Goal: Task Accomplishment & Management: Use online tool/utility

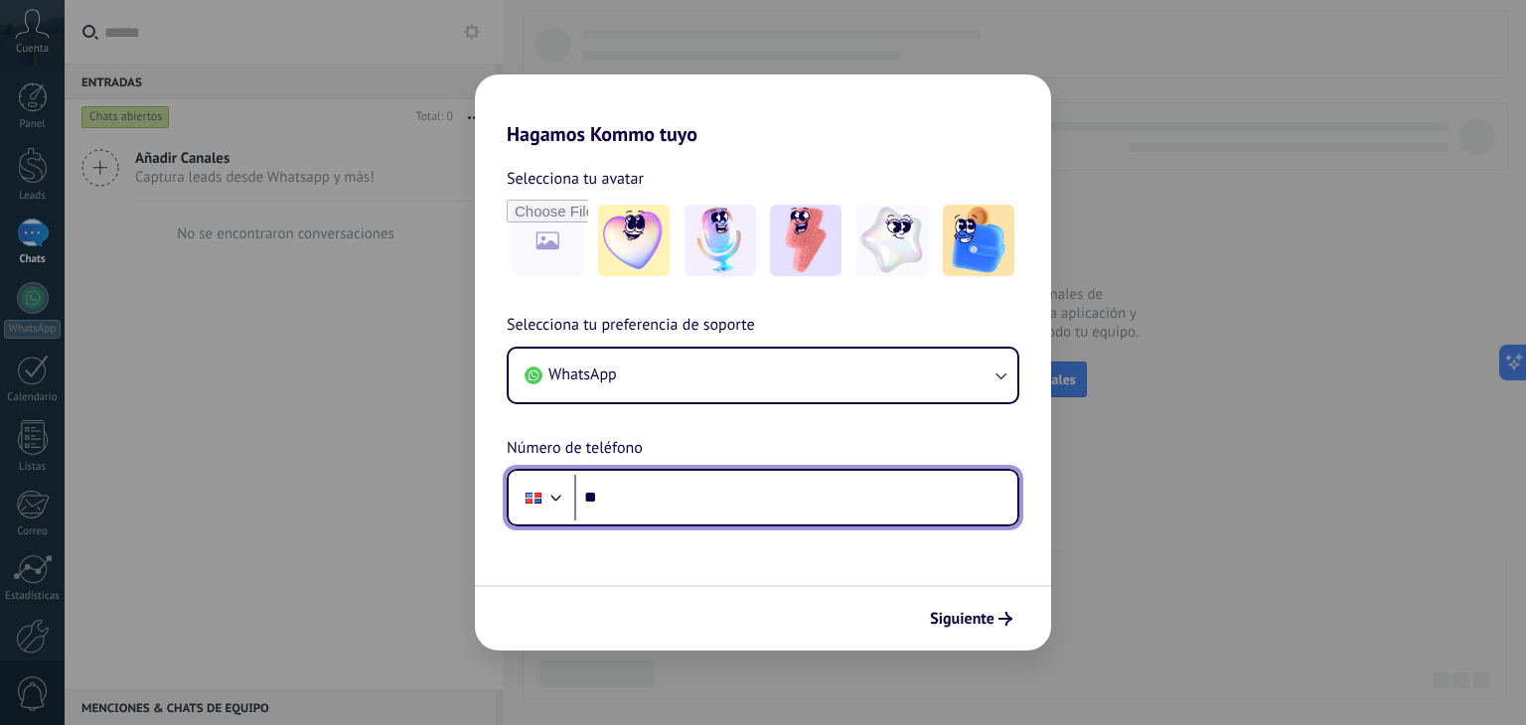
click at [627, 500] on input "**" at bounding box center [795, 498] width 443 height 46
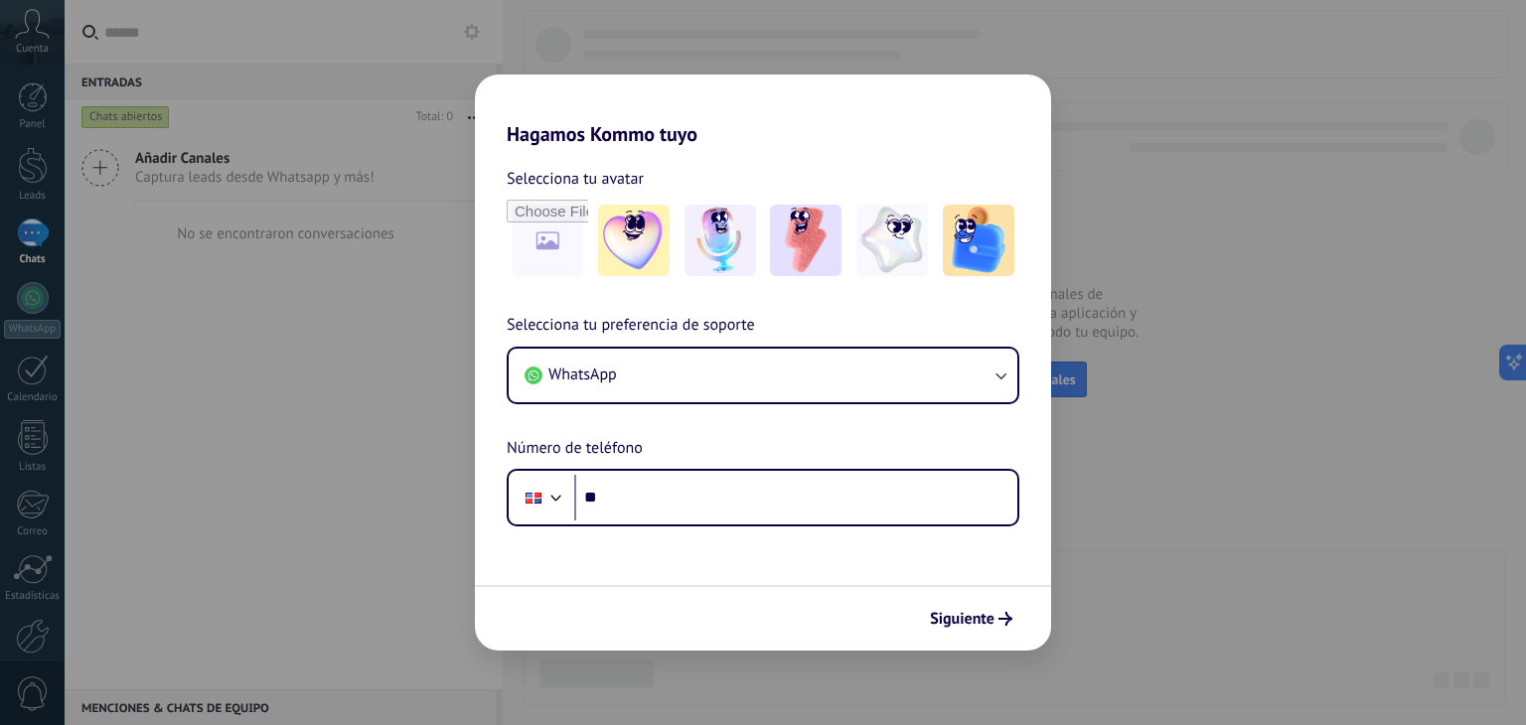
click at [1168, 277] on div "Hagamos Kommo tuyo Selecciona tu avatar Selecciona tu preferencia de soporte Wh…" at bounding box center [763, 362] width 1526 height 725
click at [943, 615] on span "Siguiente" at bounding box center [962, 619] width 65 height 14
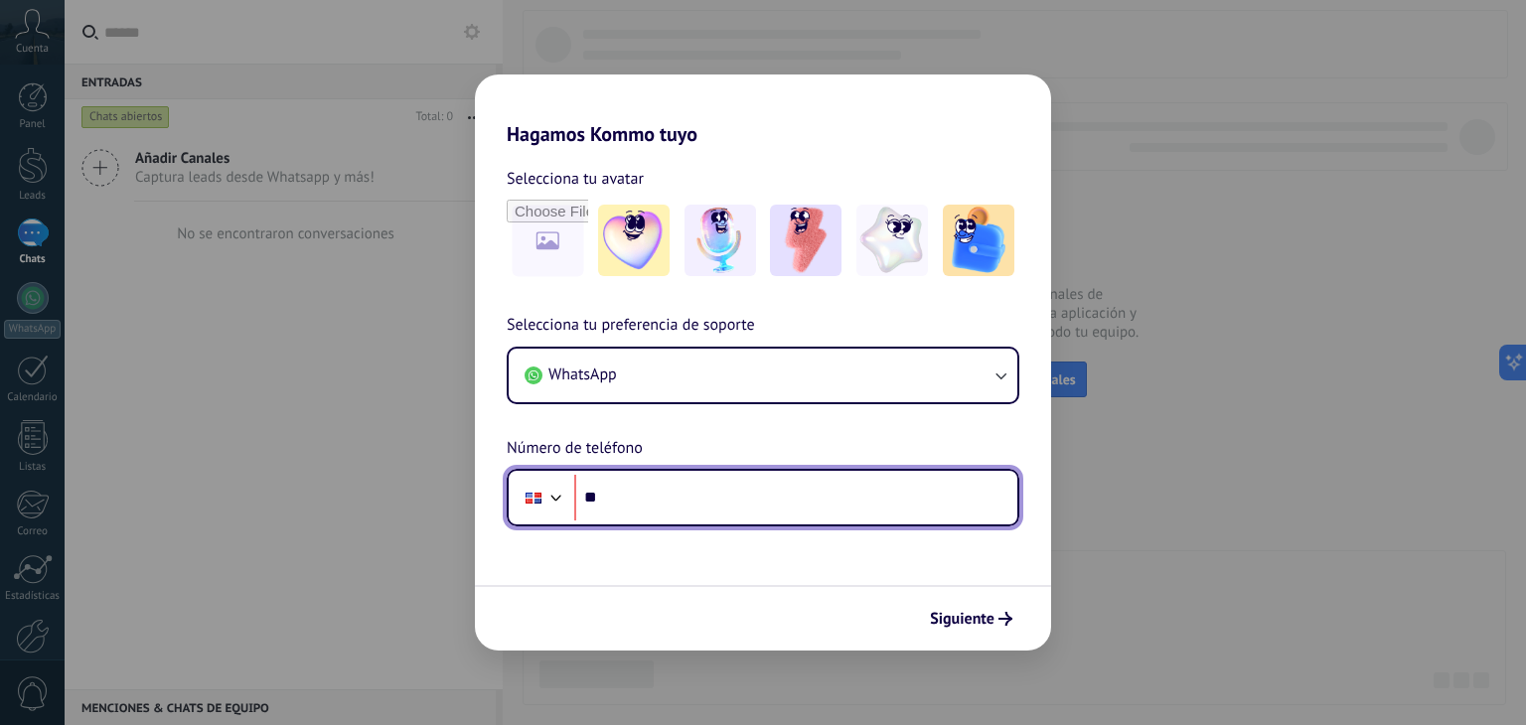
click at [612, 495] on input "**" at bounding box center [795, 498] width 443 height 46
type input "**********"
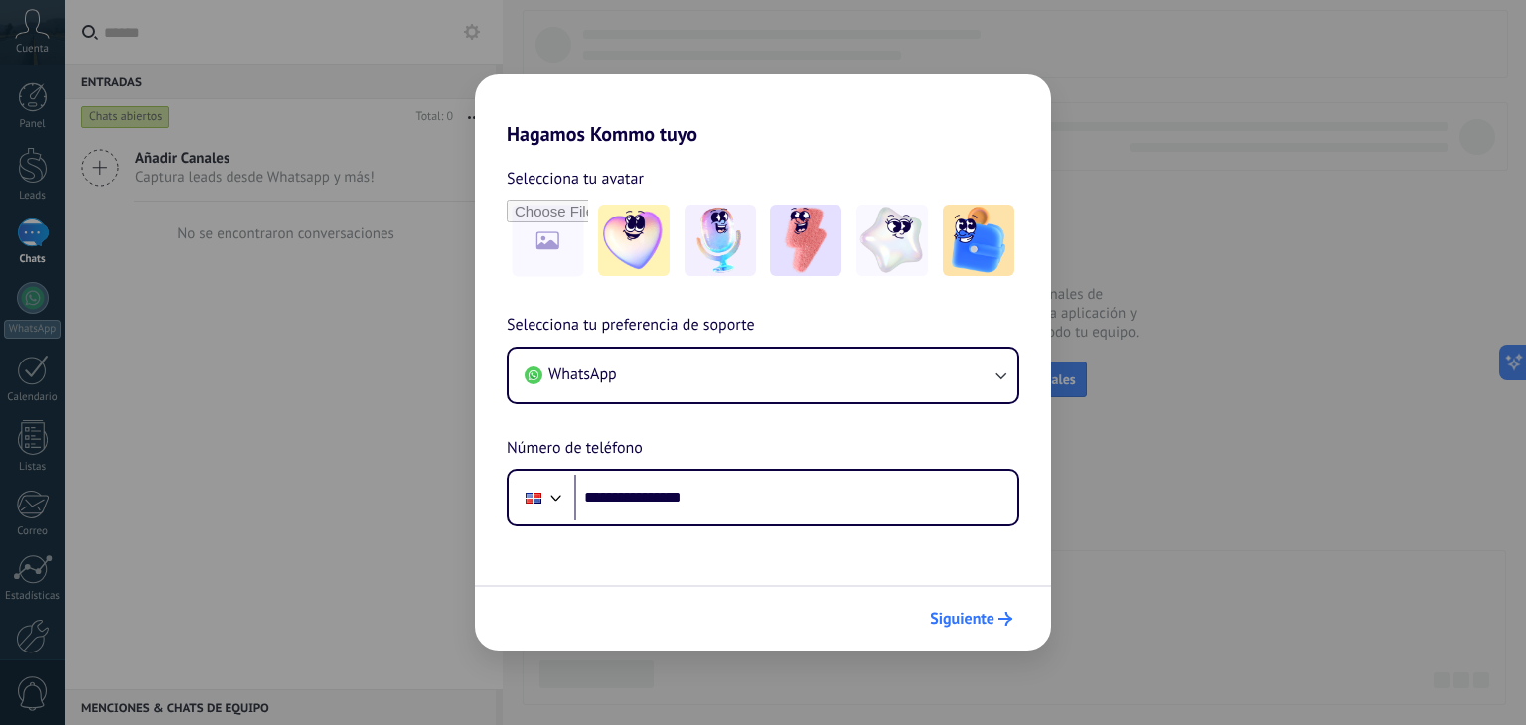
click at [967, 612] on span "Siguiente" at bounding box center [962, 619] width 65 height 14
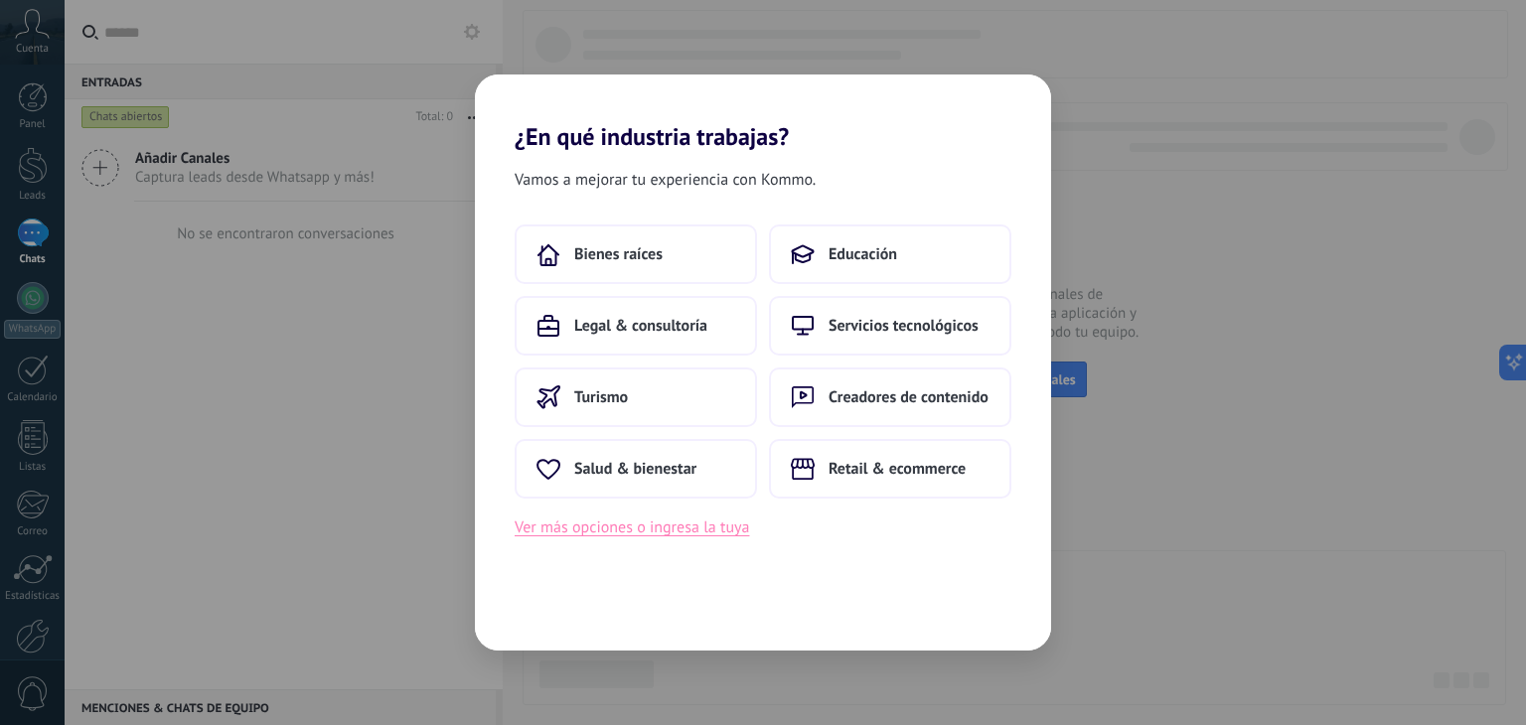
click at [631, 530] on button "Ver más opciones o ingresa la tuya" at bounding box center [632, 528] width 234 height 26
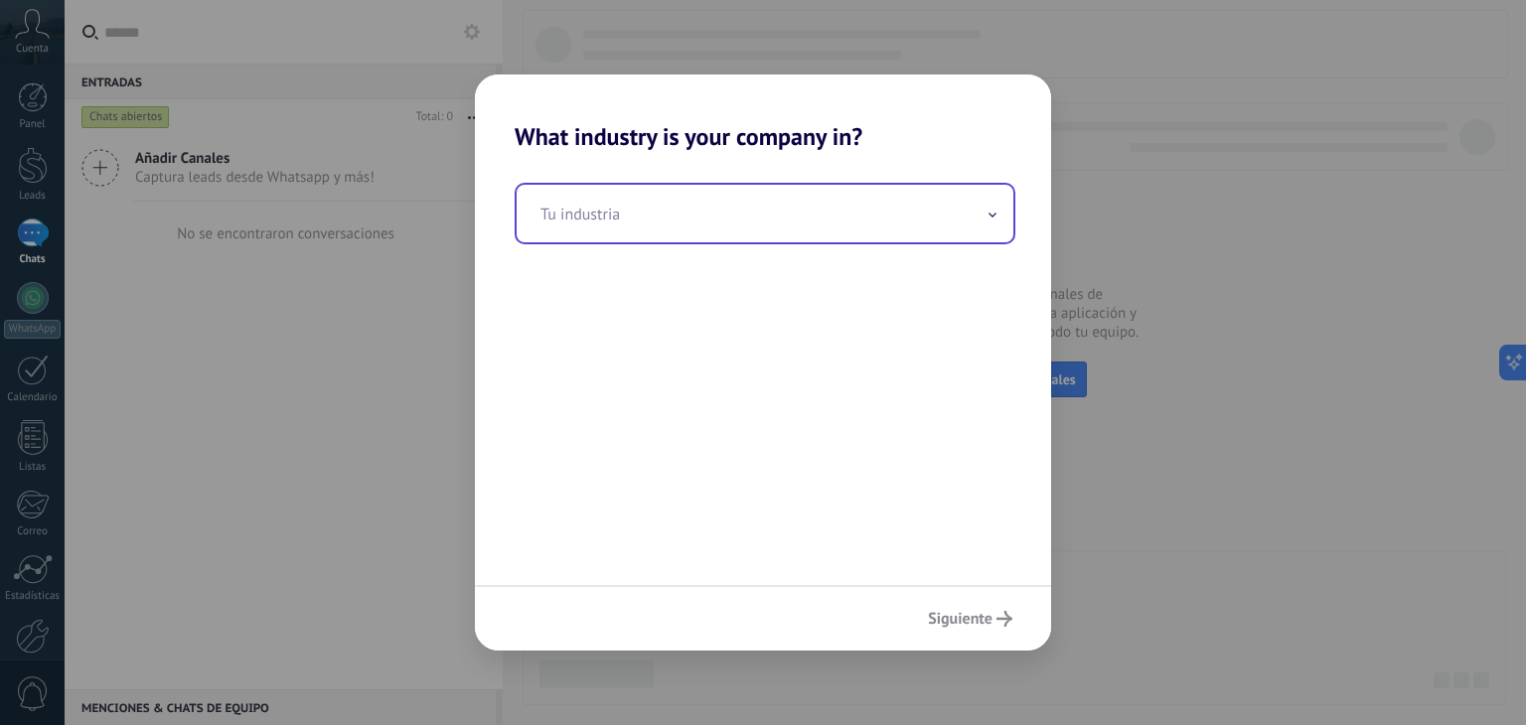
click at [648, 226] on input "text" at bounding box center [765, 214] width 497 height 58
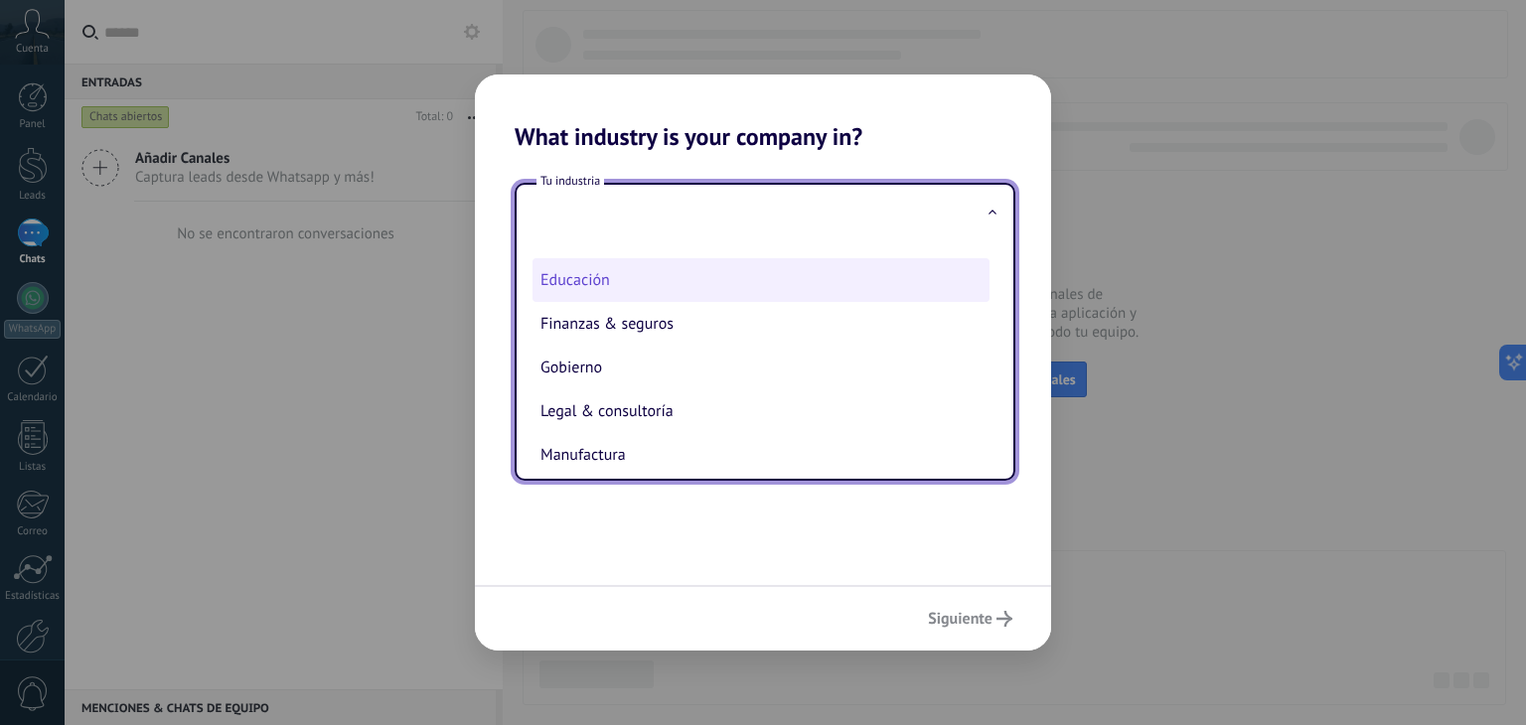
scroll to position [199, 0]
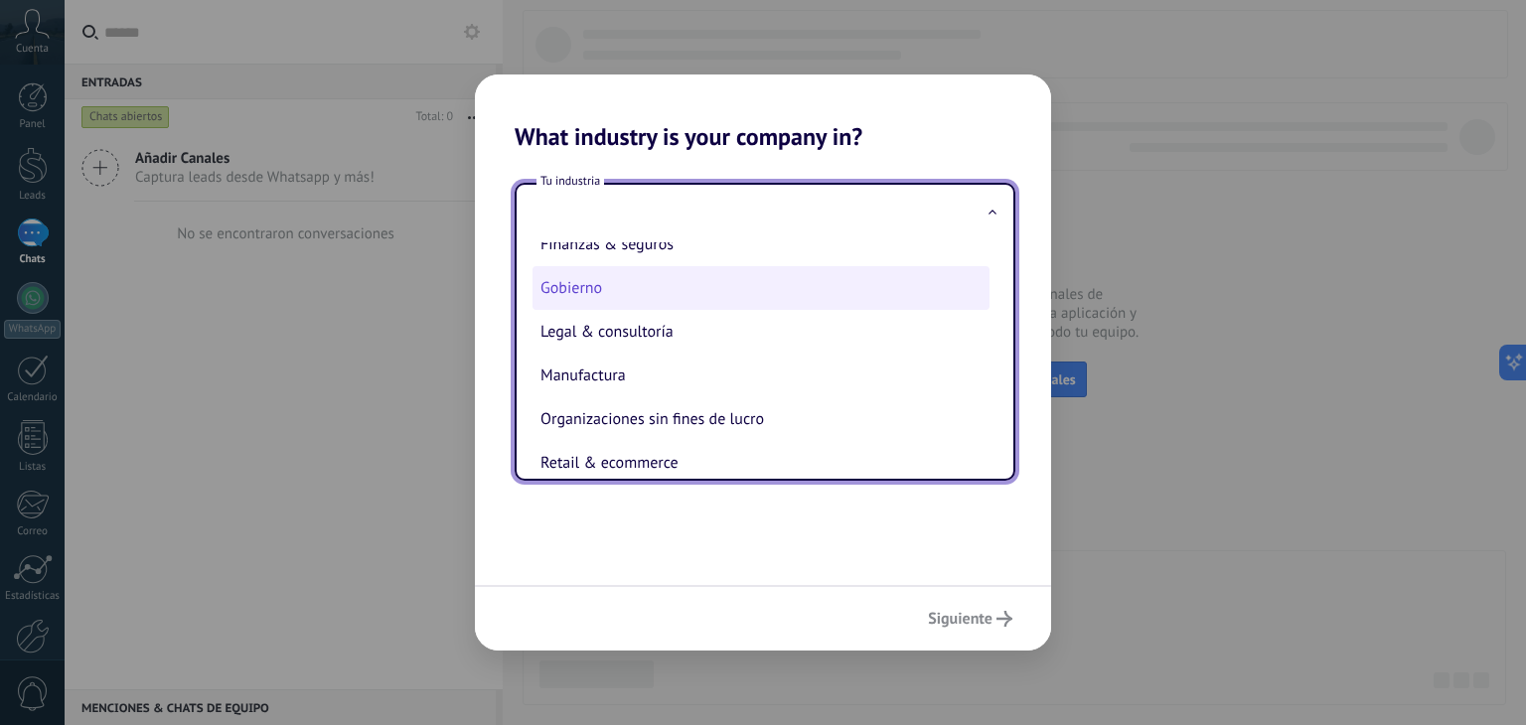
type input "*"
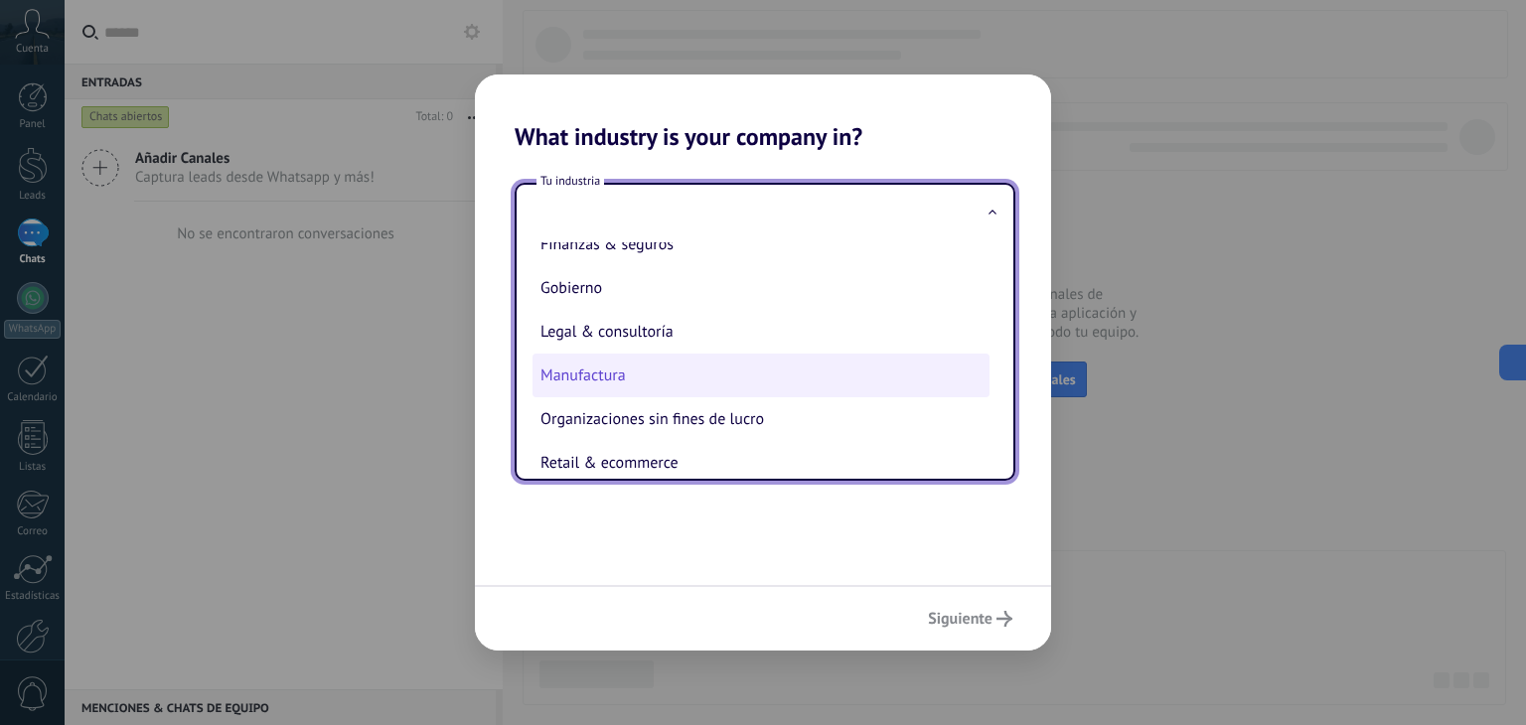
click at [629, 379] on li "Manufactura" at bounding box center [760, 376] width 457 height 44
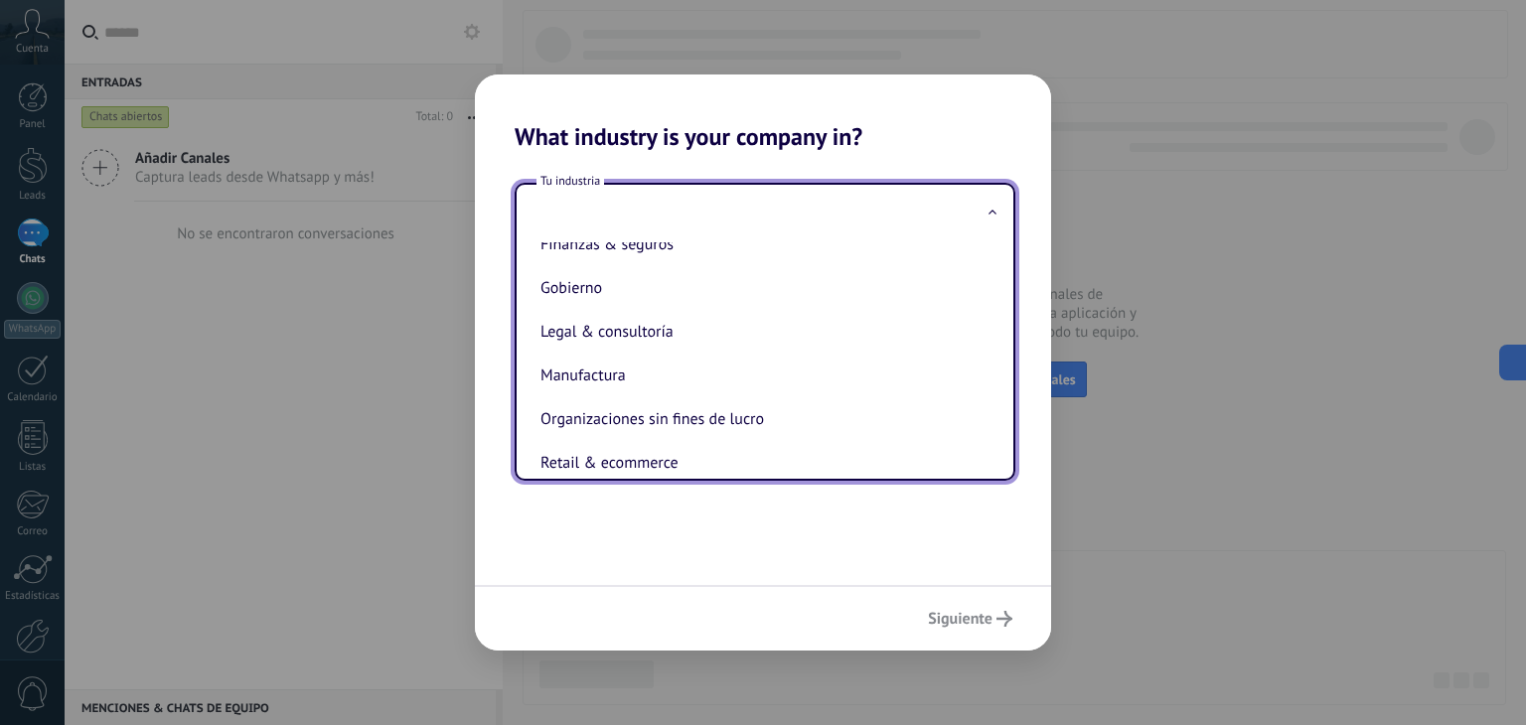
type input "**********"
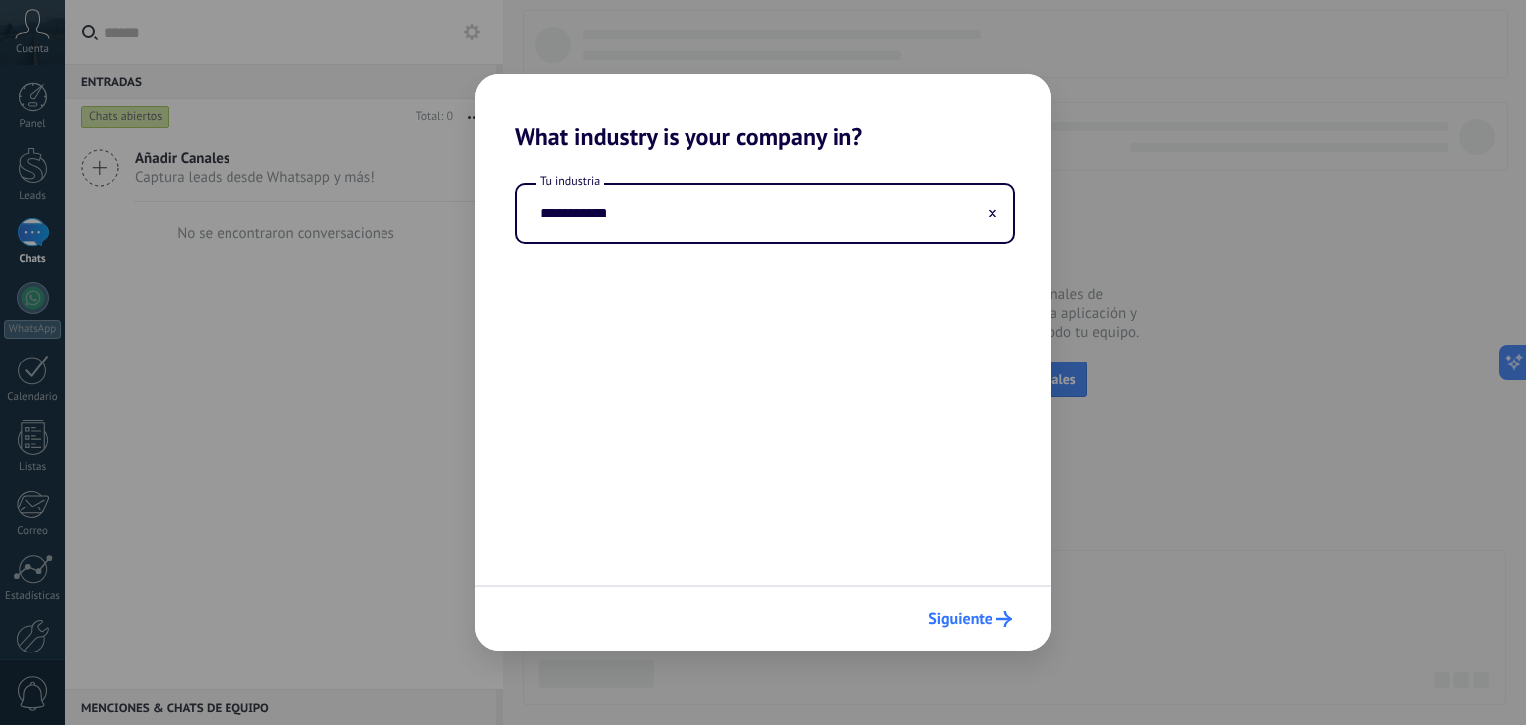
click at [944, 623] on span "Siguiente" at bounding box center [960, 619] width 65 height 14
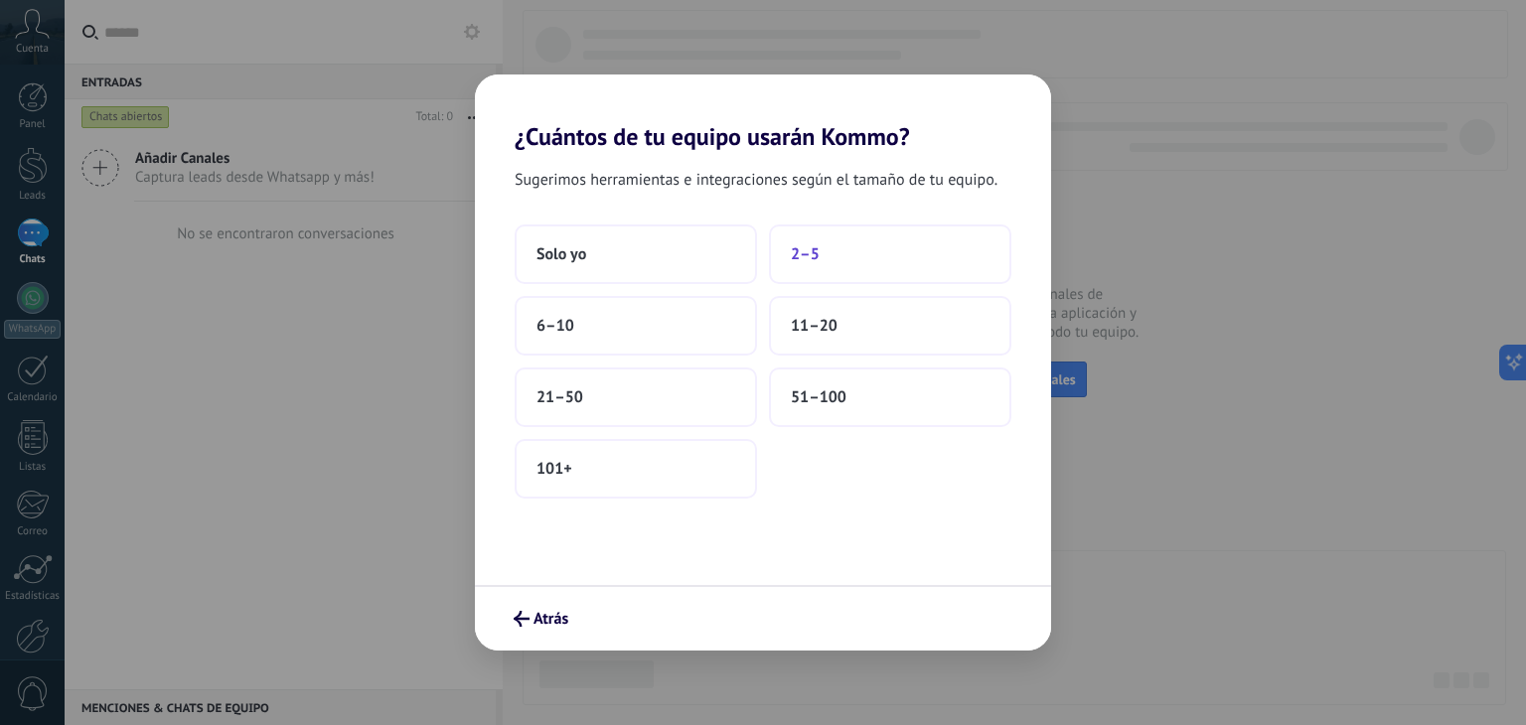
click at [793, 245] on span "2–5" at bounding box center [805, 254] width 29 height 20
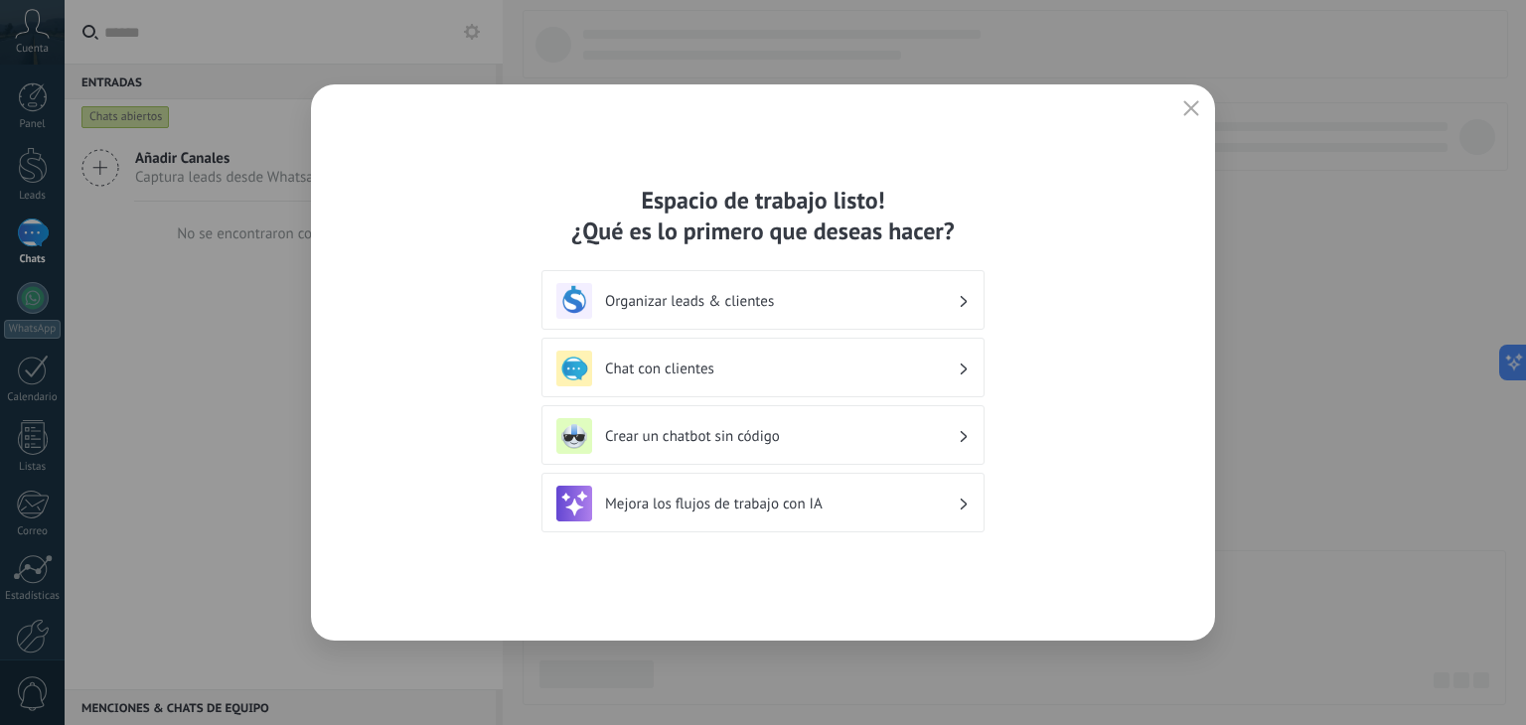
click at [744, 295] on h3 "Organizar leads & clientes" at bounding box center [781, 301] width 353 height 19
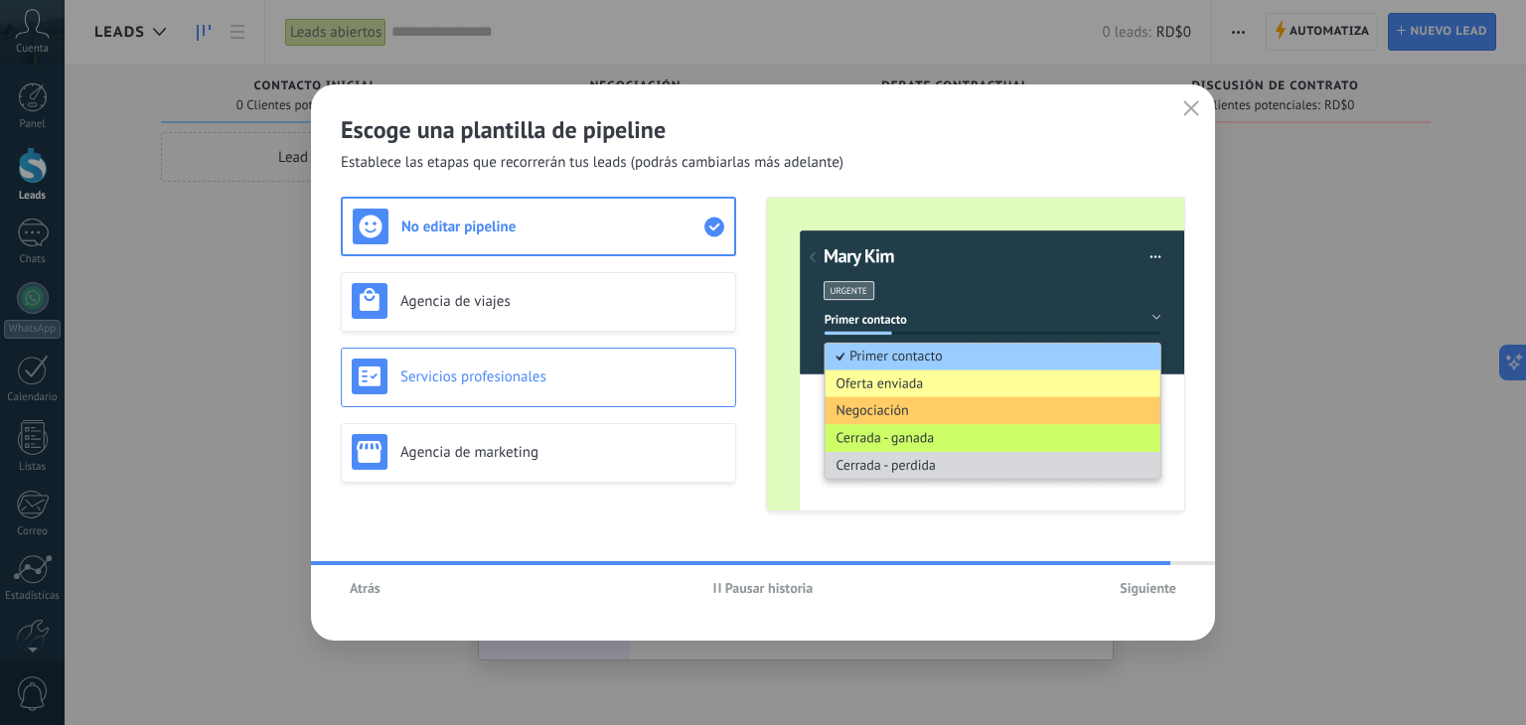
click at [497, 370] on h3 "Servicios profesionales" at bounding box center [562, 377] width 325 height 19
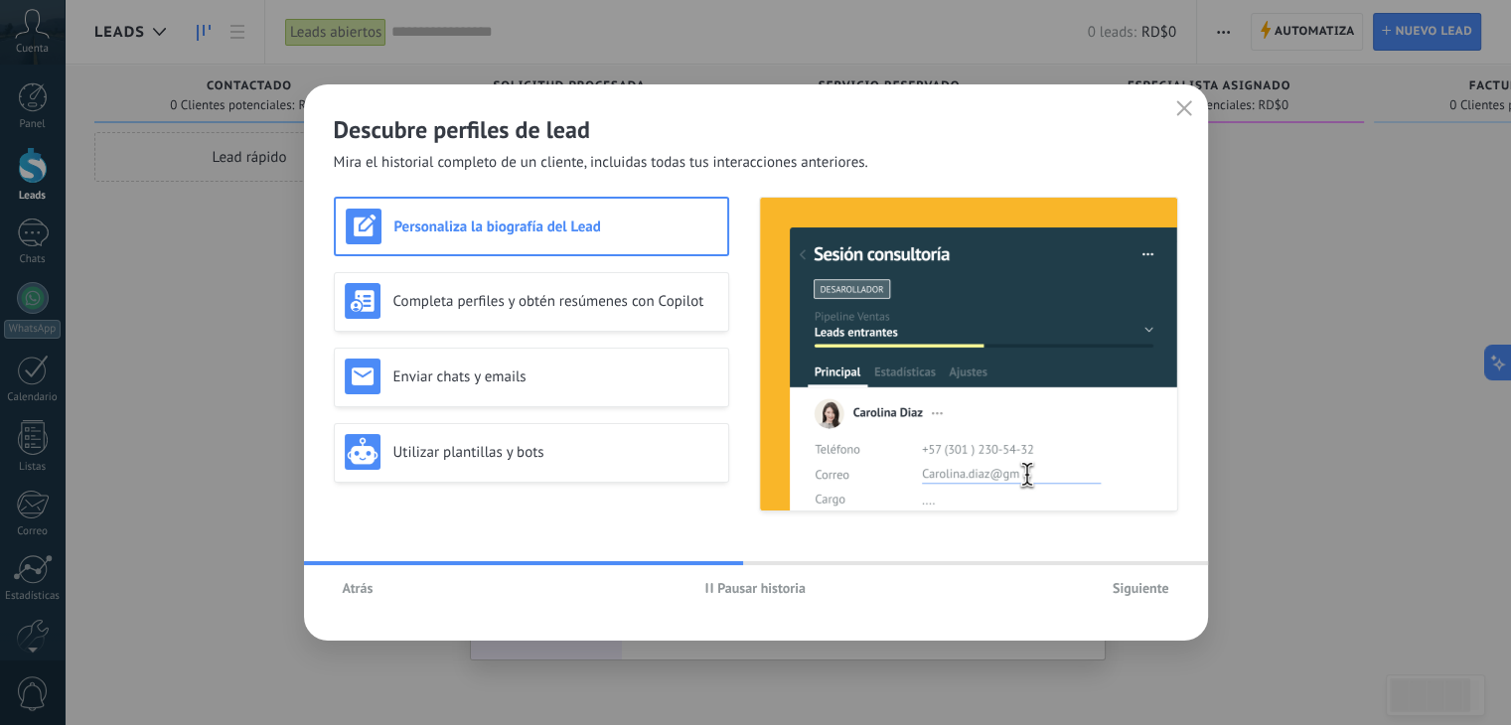
click at [1139, 581] on span "Siguiente" at bounding box center [1140, 588] width 57 height 14
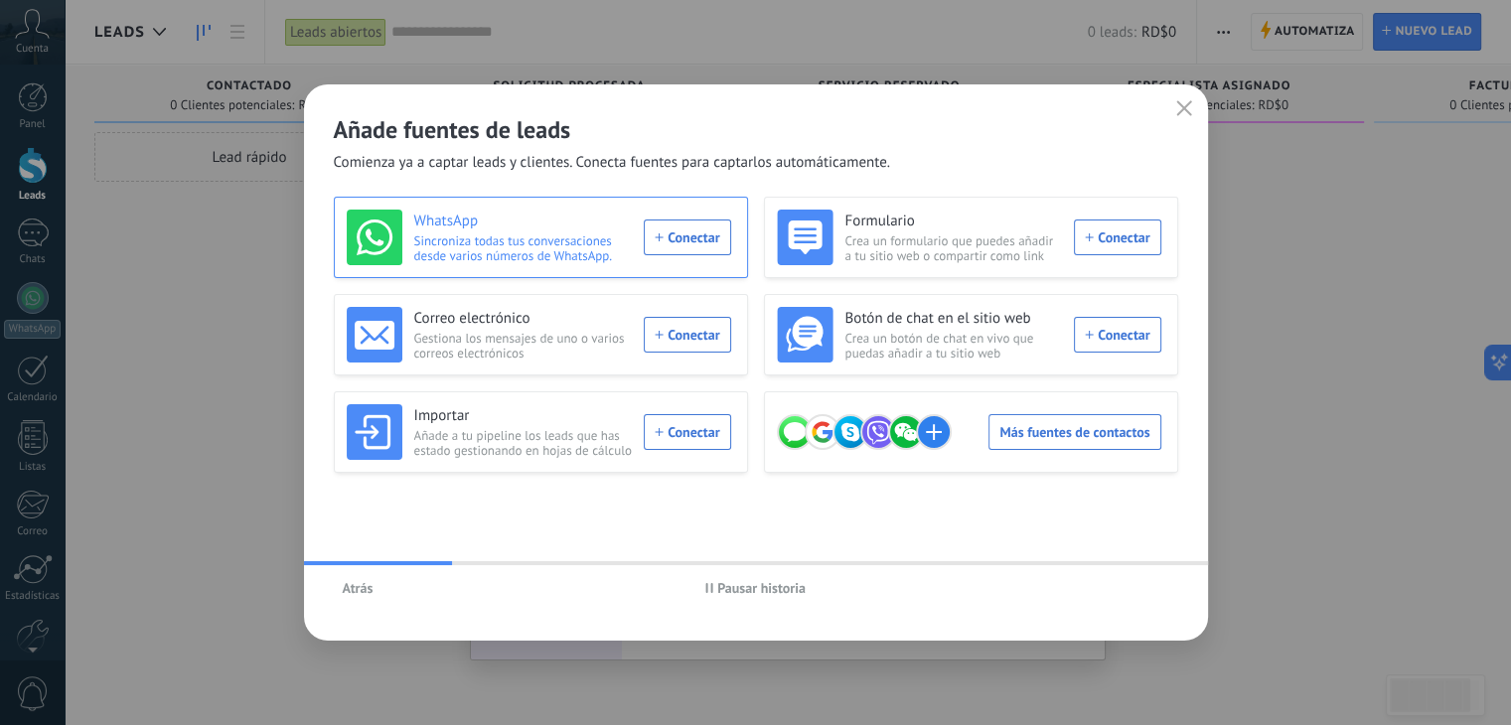
click at [687, 239] on div "WhatsApp Sincroniza todas tus conversaciones desde varios números de WhatsApp. …" at bounding box center [539, 238] width 384 height 56
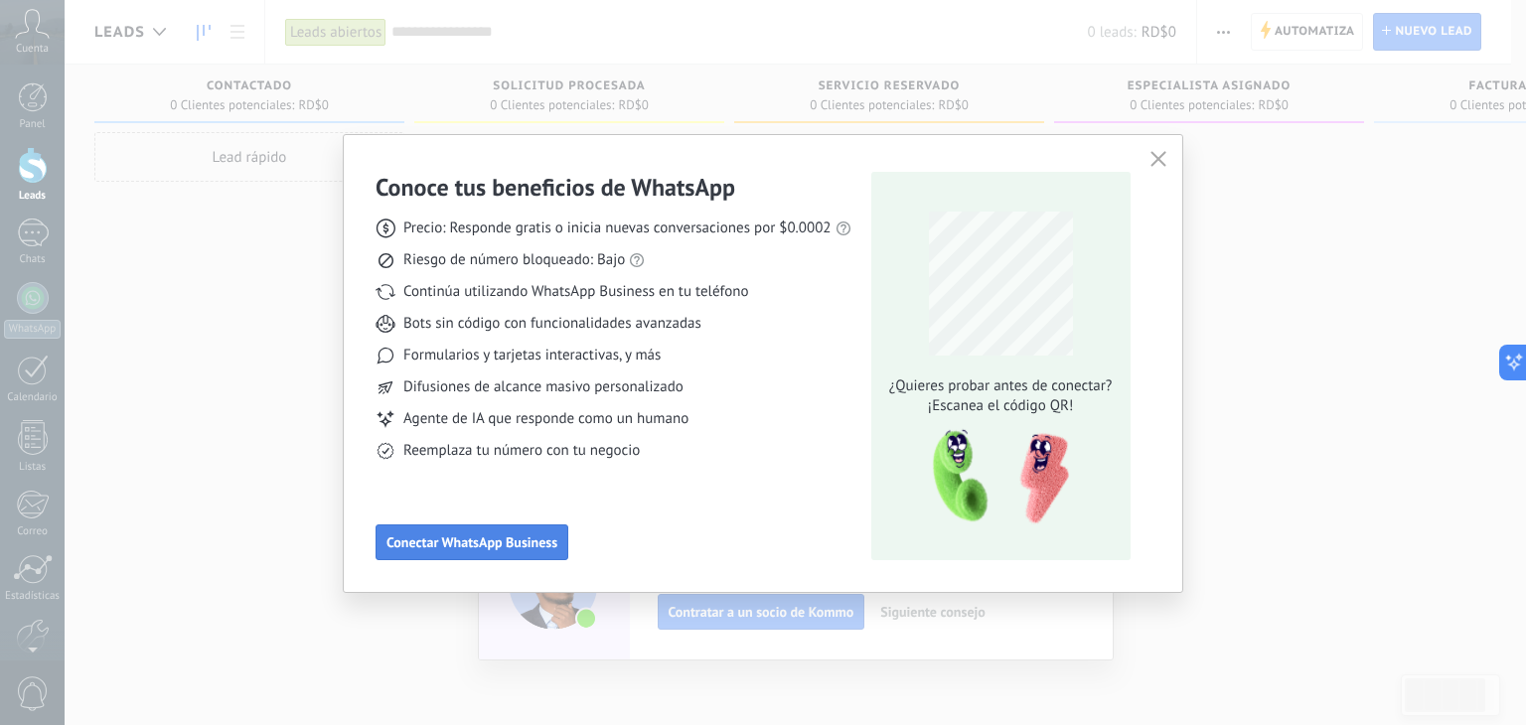
click at [420, 549] on span "Conectar WhatsApp Business" at bounding box center [471, 542] width 171 height 14
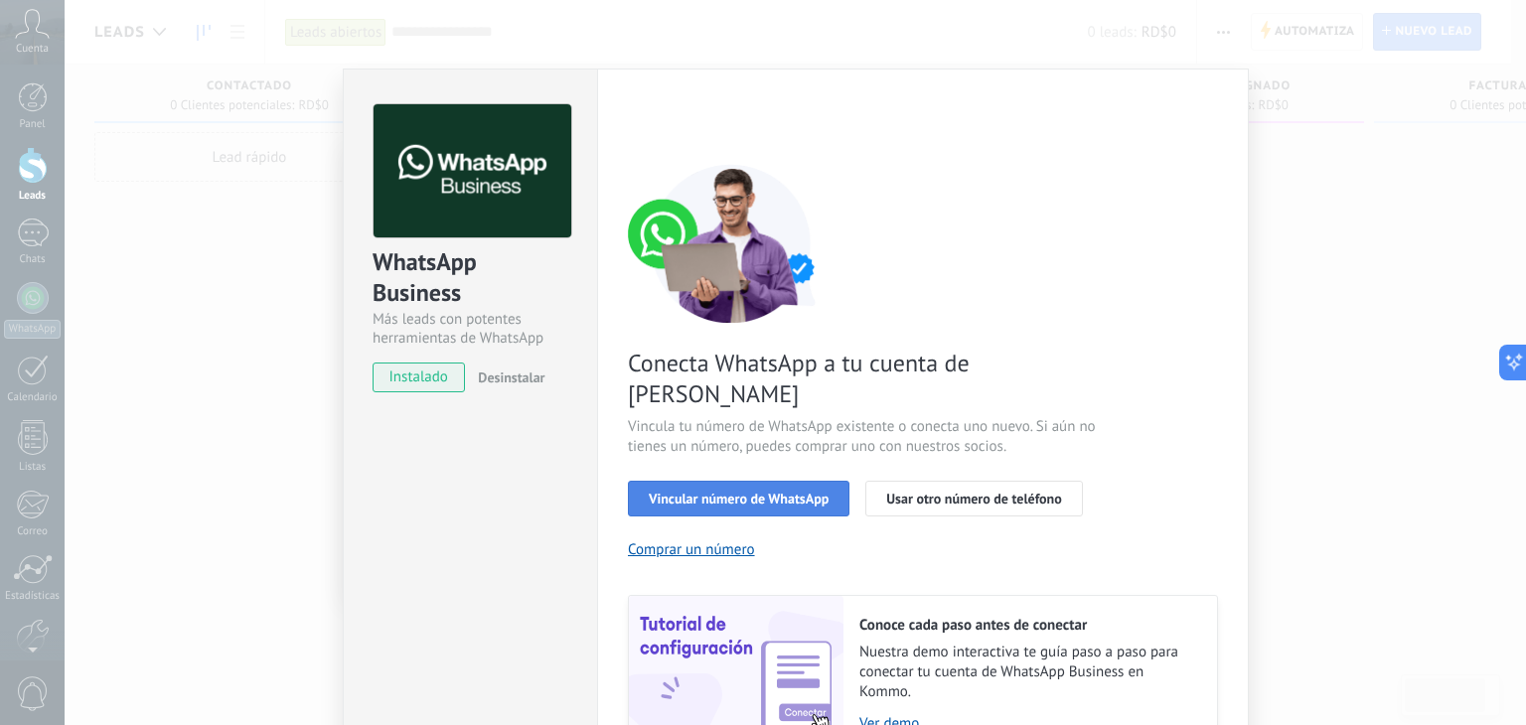
click at [699, 492] on span "Vincular número de WhatsApp" at bounding box center [739, 499] width 180 height 14
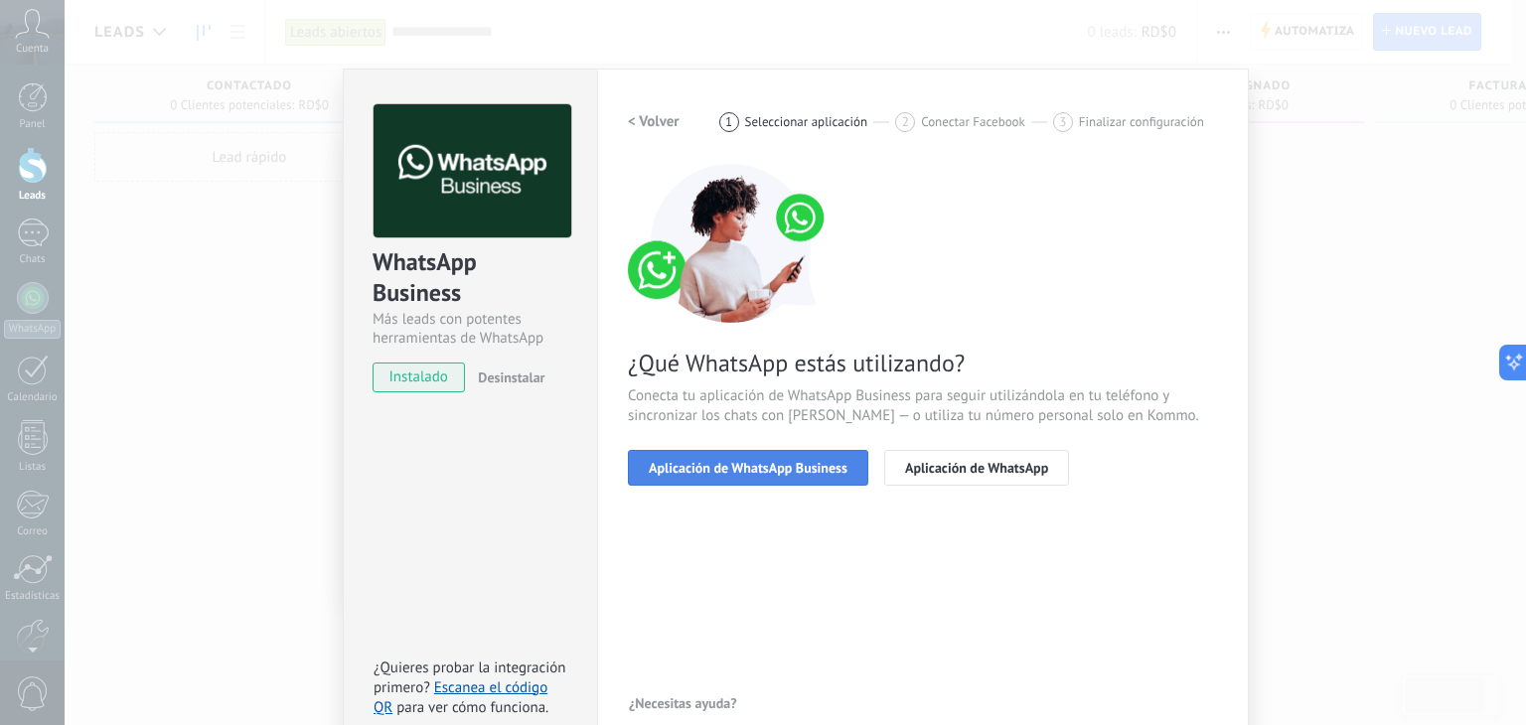
click at [735, 462] on span "Aplicación de WhatsApp Business" at bounding box center [748, 468] width 199 height 14
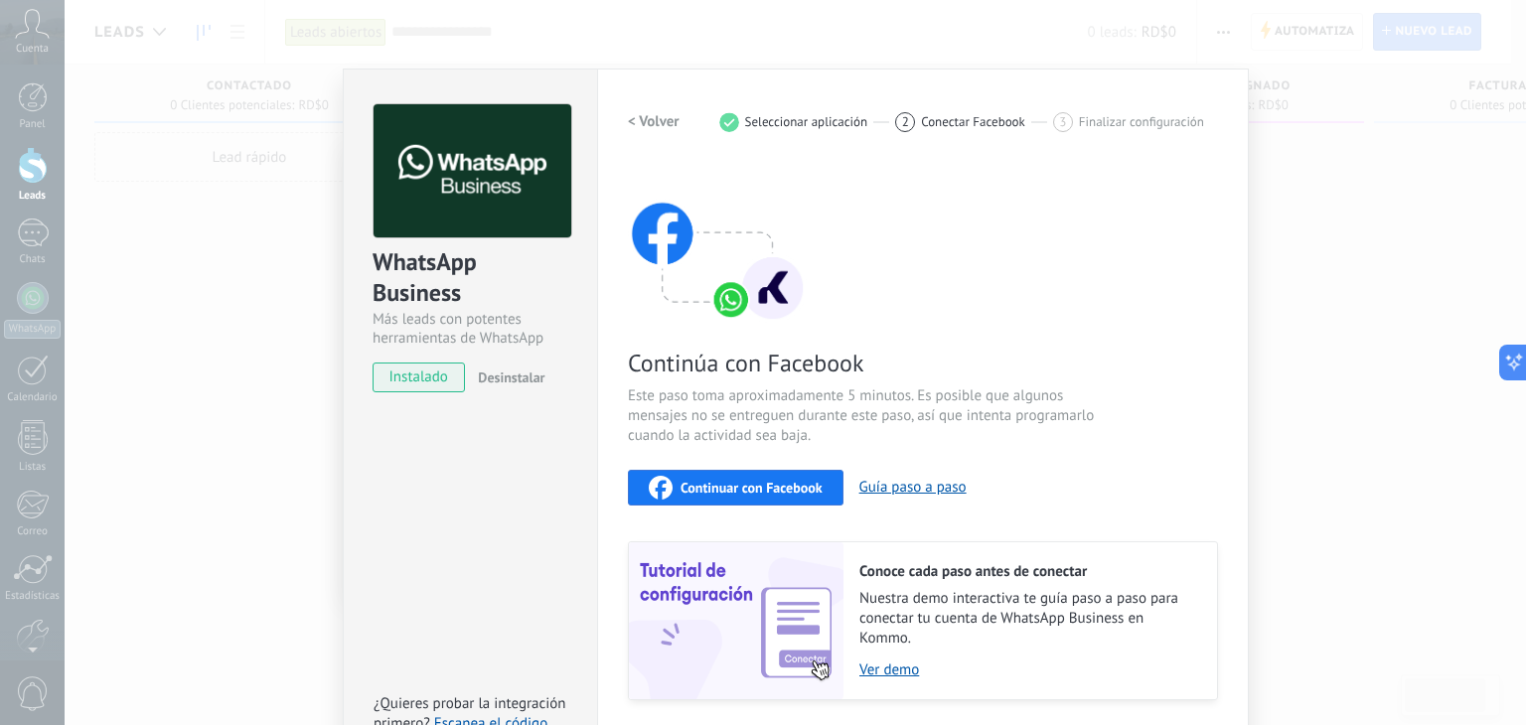
click at [737, 482] on span "Continuar con Facebook" at bounding box center [751, 488] width 142 height 14
click at [438, 376] on span "instalado" at bounding box center [418, 378] width 90 height 30
click at [424, 373] on span "instalado" at bounding box center [418, 378] width 90 height 30
click at [412, 374] on span "instalado" at bounding box center [418, 378] width 90 height 30
click at [418, 378] on span "instalado" at bounding box center [418, 378] width 90 height 30
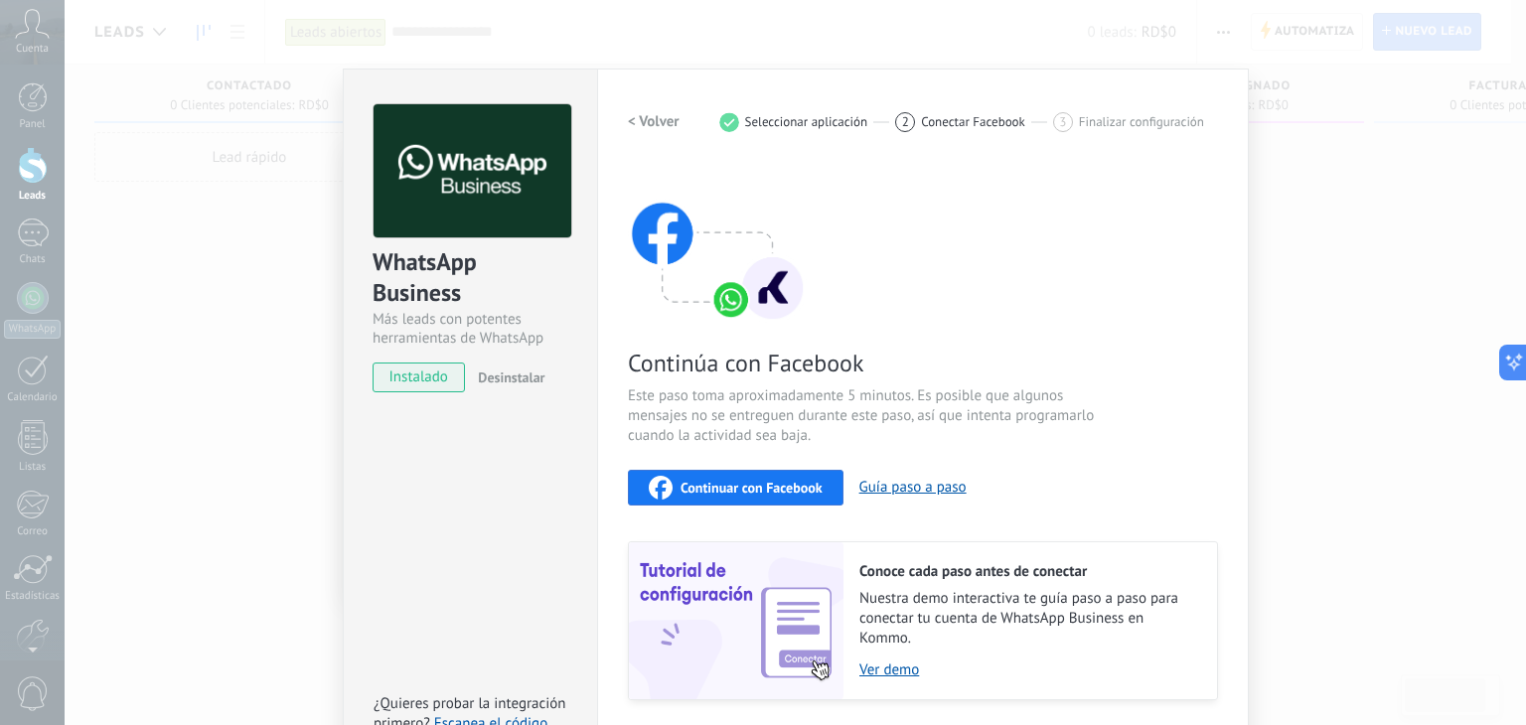
click at [1290, 187] on div "WhatsApp Business Más leads con potentes herramientas de WhatsApp instalado Des…" at bounding box center [795, 362] width 1461 height 725
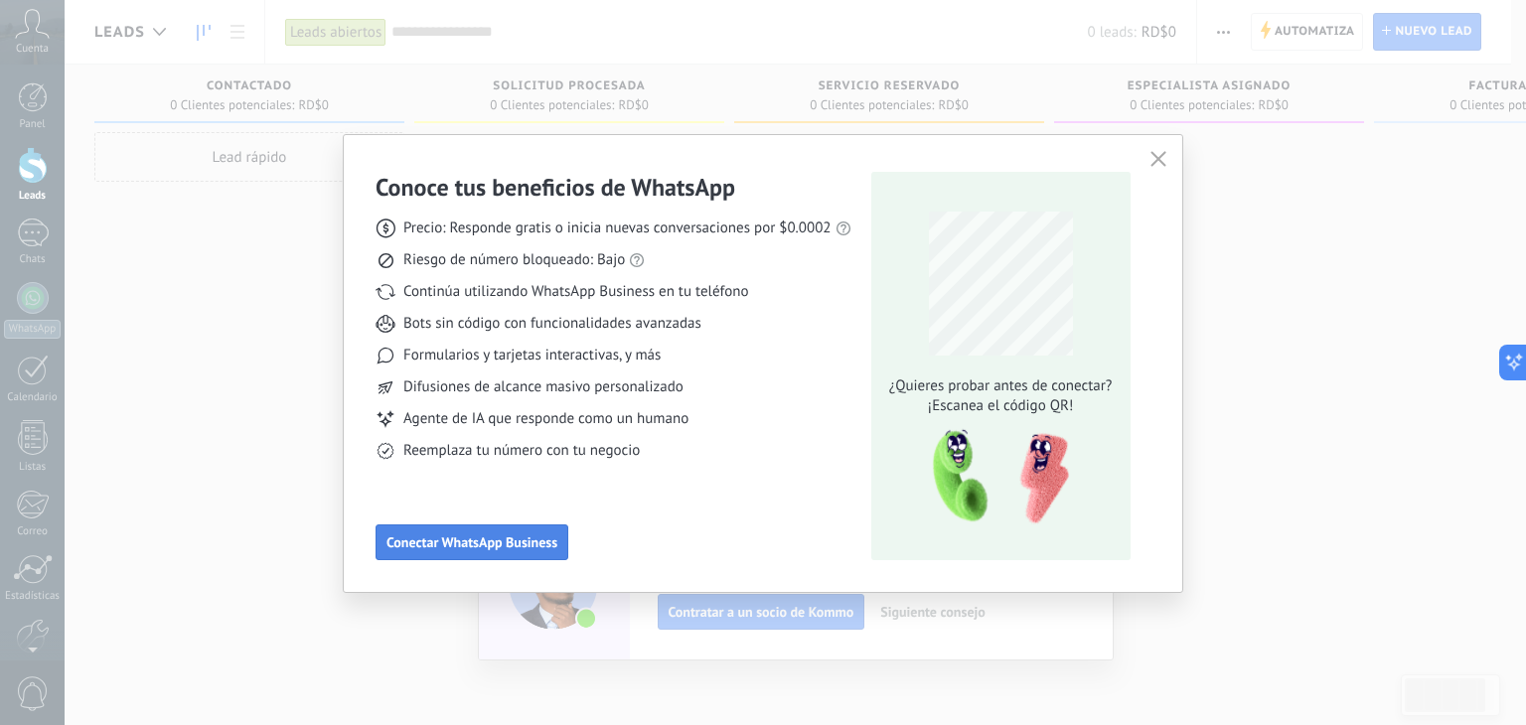
click at [507, 536] on span "Conectar WhatsApp Business" at bounding box center [471, 542] width 171 height 14
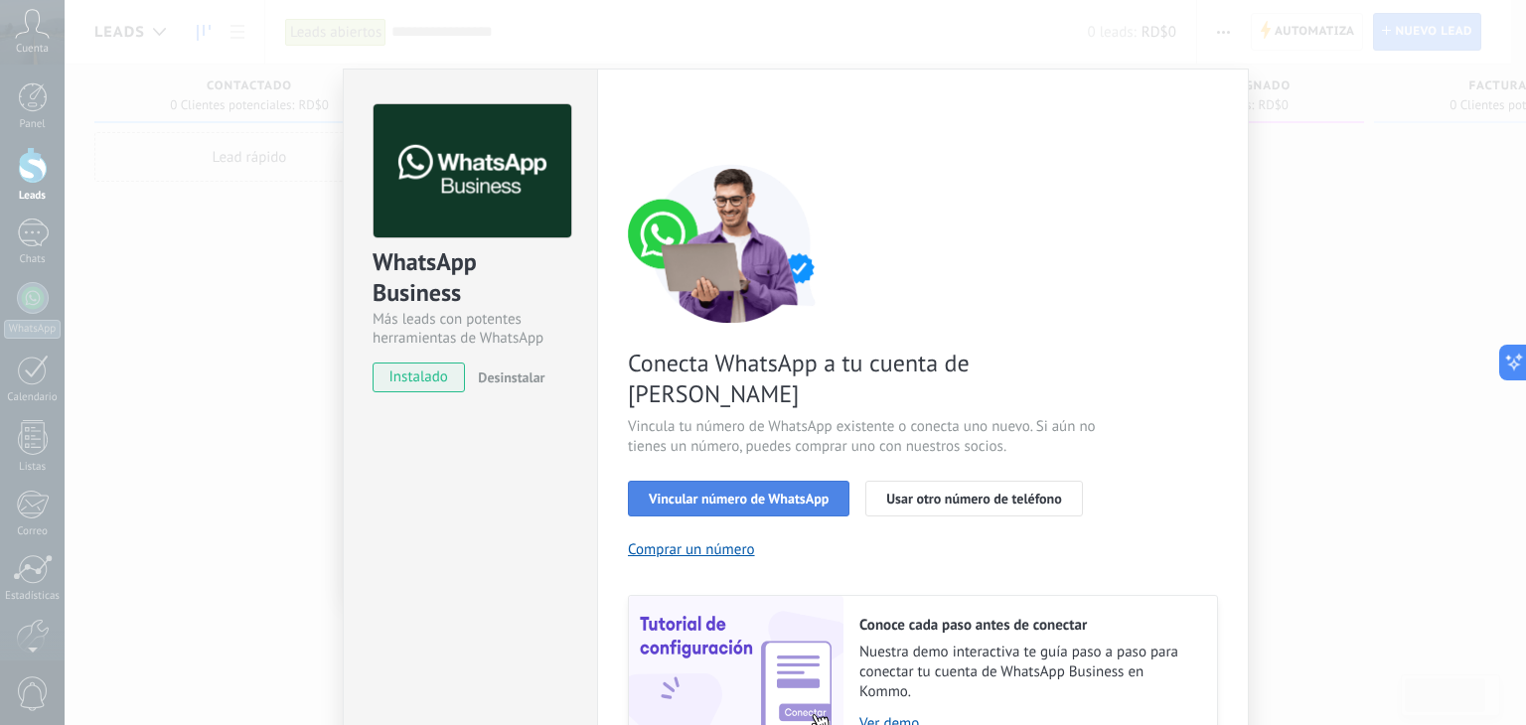
click at [711, 492] on span "Vincular número de WhatsApp" at bounding box center [739, 499] width 180 height 14
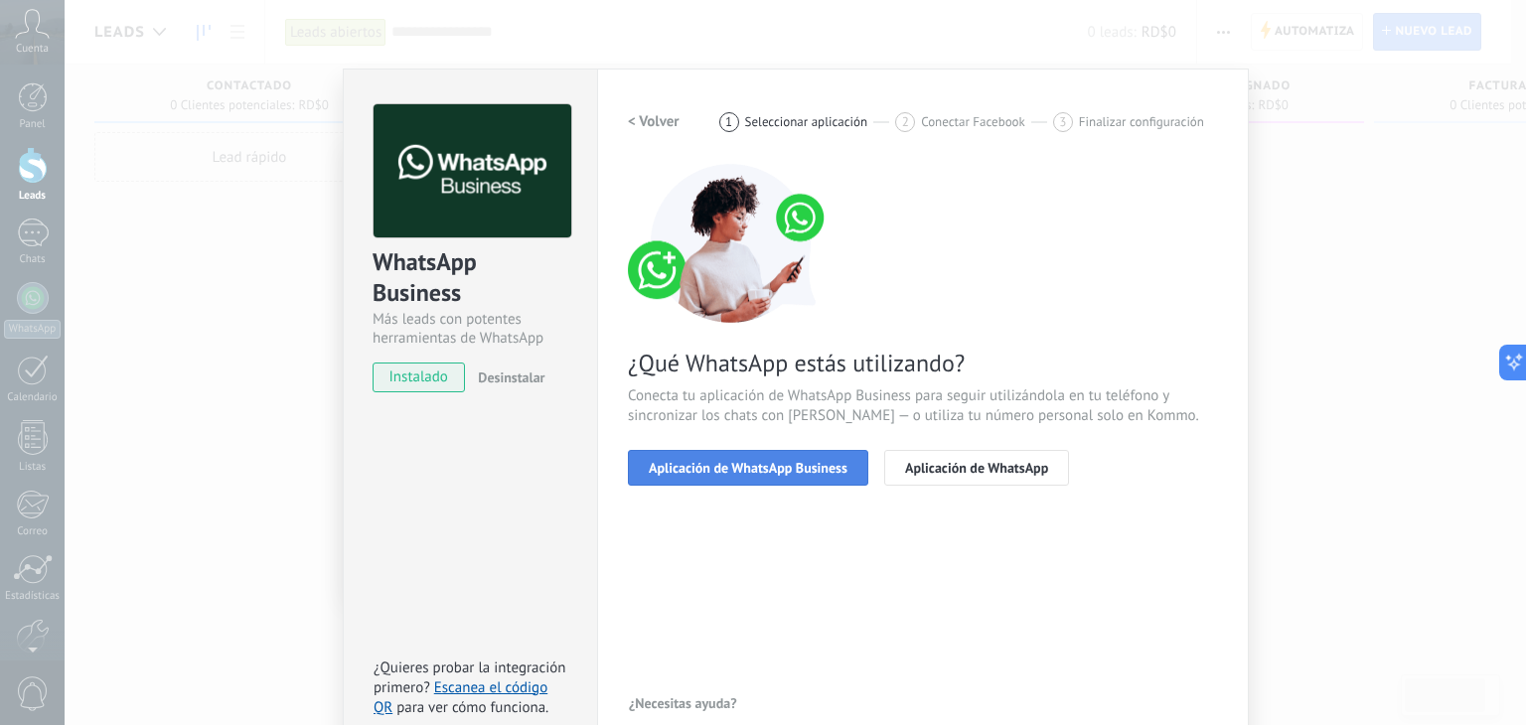
click at [770, 466] on span "Aplicación de WhatsApp Business" at bounding box center [748, 468] width 199 height 14
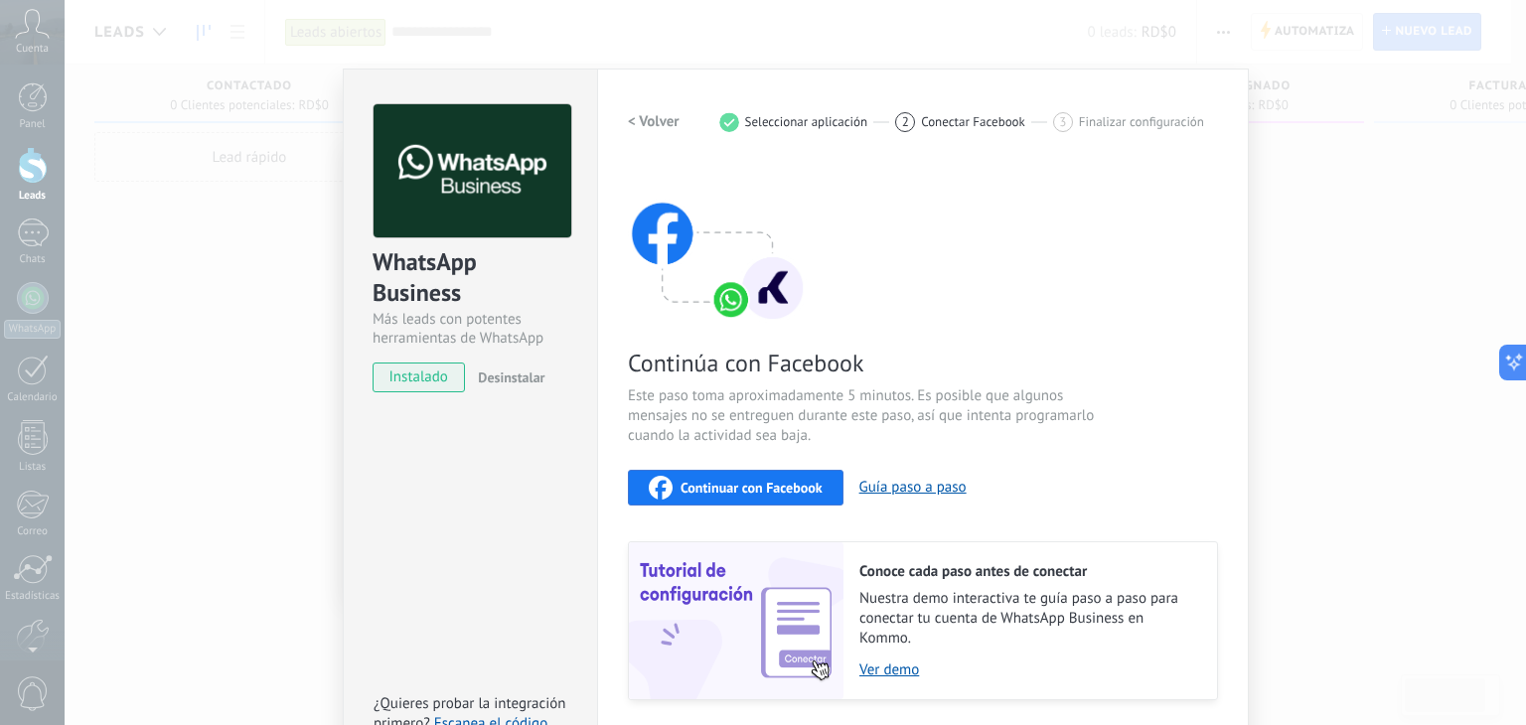
click at [783, 488] on span "Continuar con Facebook" at bounding box center [751, 488] width 142 height 14
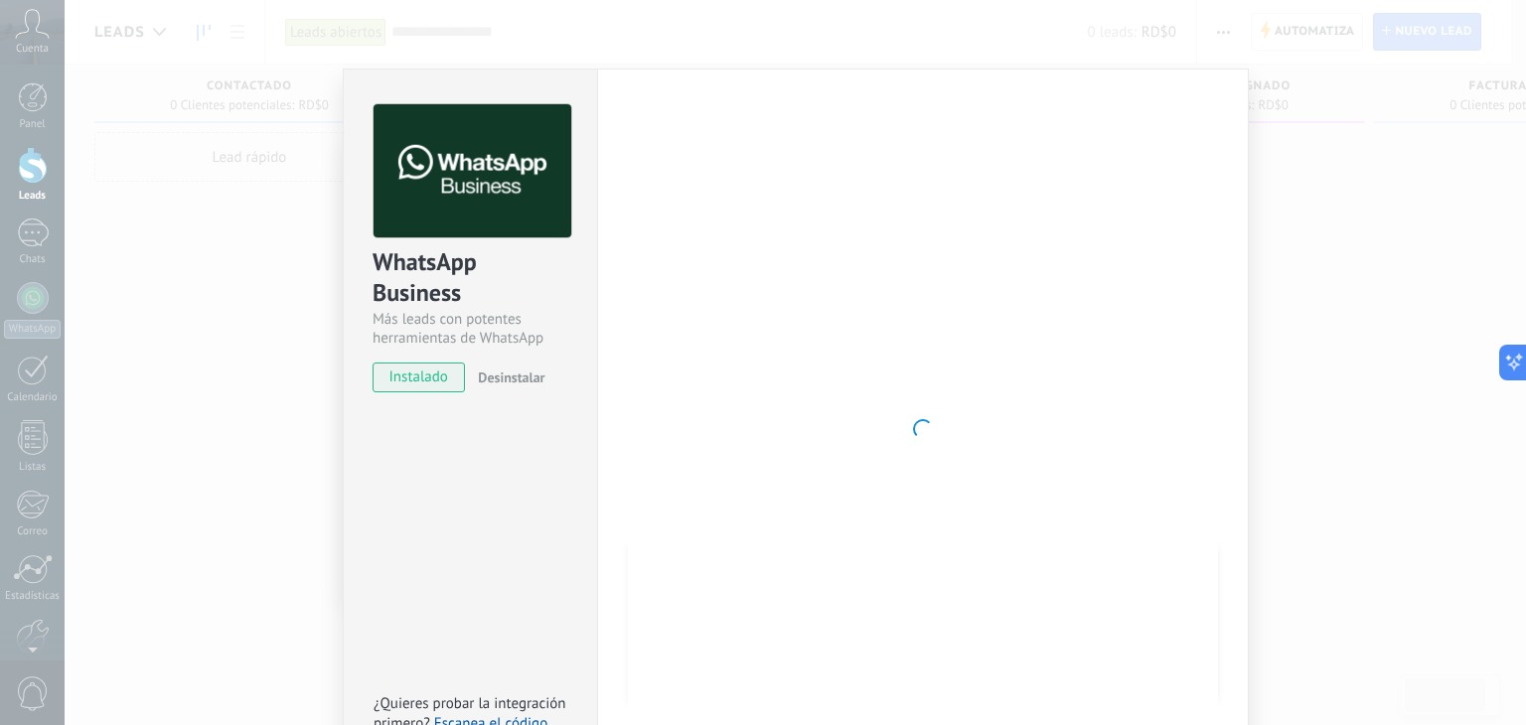
drag, startPoint x: 1111, startPoint y: 323, endPoint x: 1105, endPoint y: 315, distance: 10.6
click at [1109, 323] on div at bounding box center [923, 429] width 590 height 650
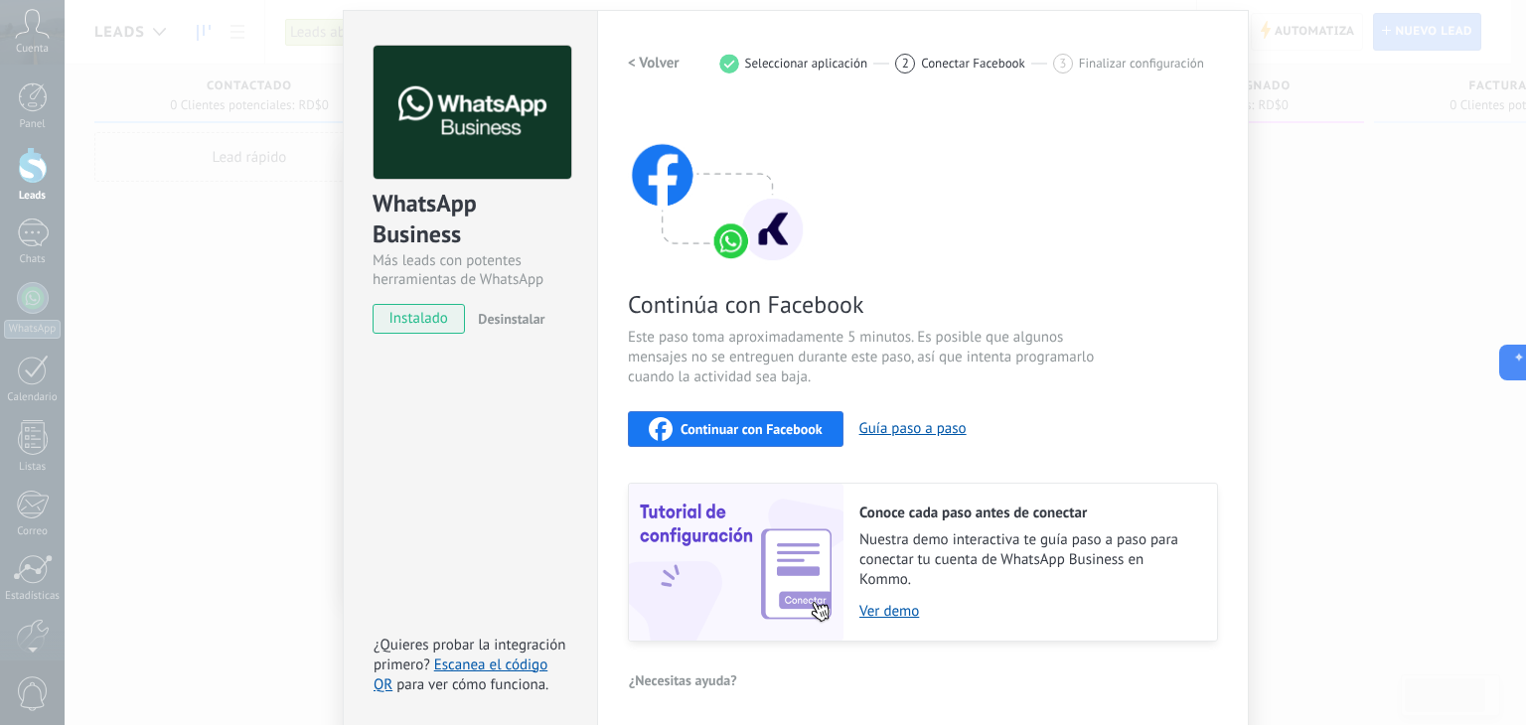
scroll to position [63, 0]
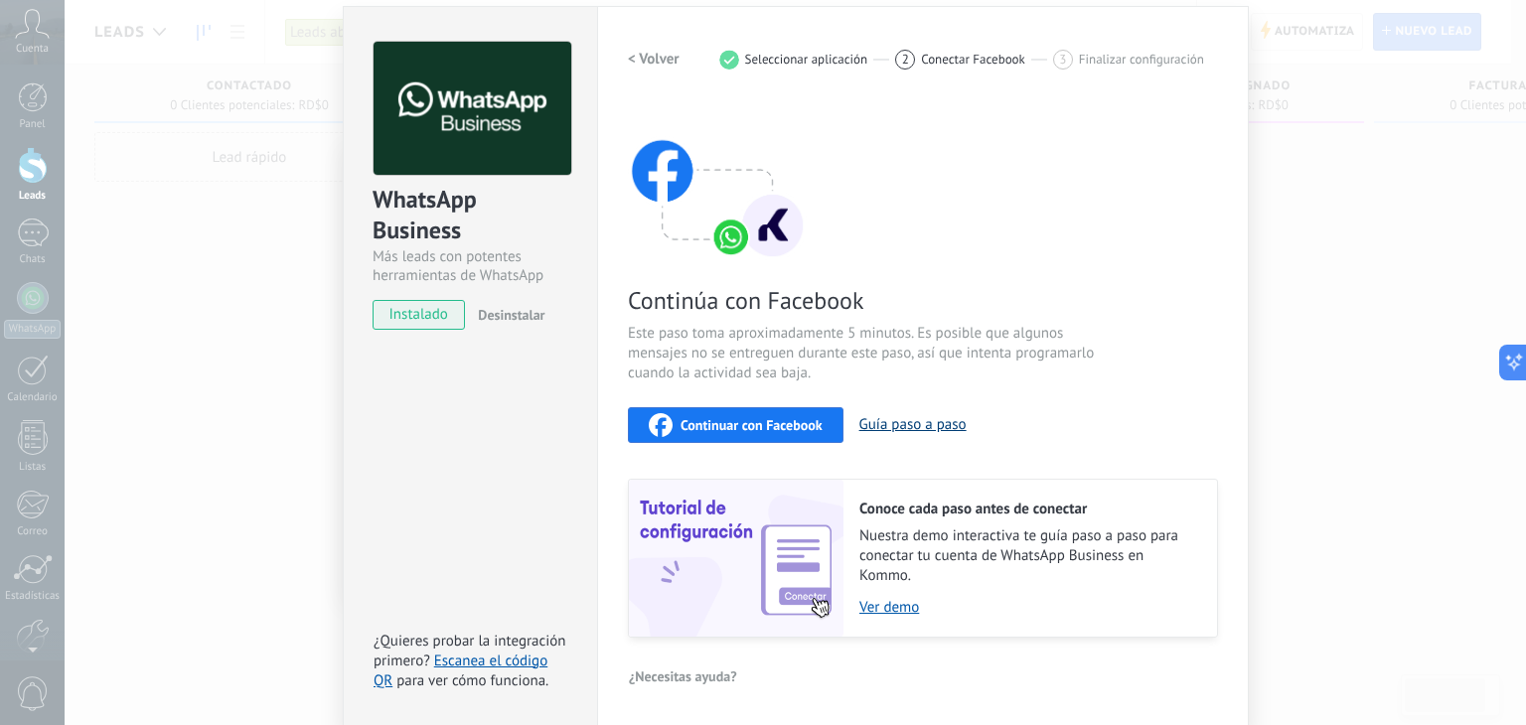
click at [939, 430] on button "Guía paso a paso" at bounding box center [912, 424] width 107 height 19
click at [1392, 250] on div "WhatsApp Business Más leads con potentes herramientas de WhatsApp instalado Des…" at bounding box center [795, 362] width 1461 height 725
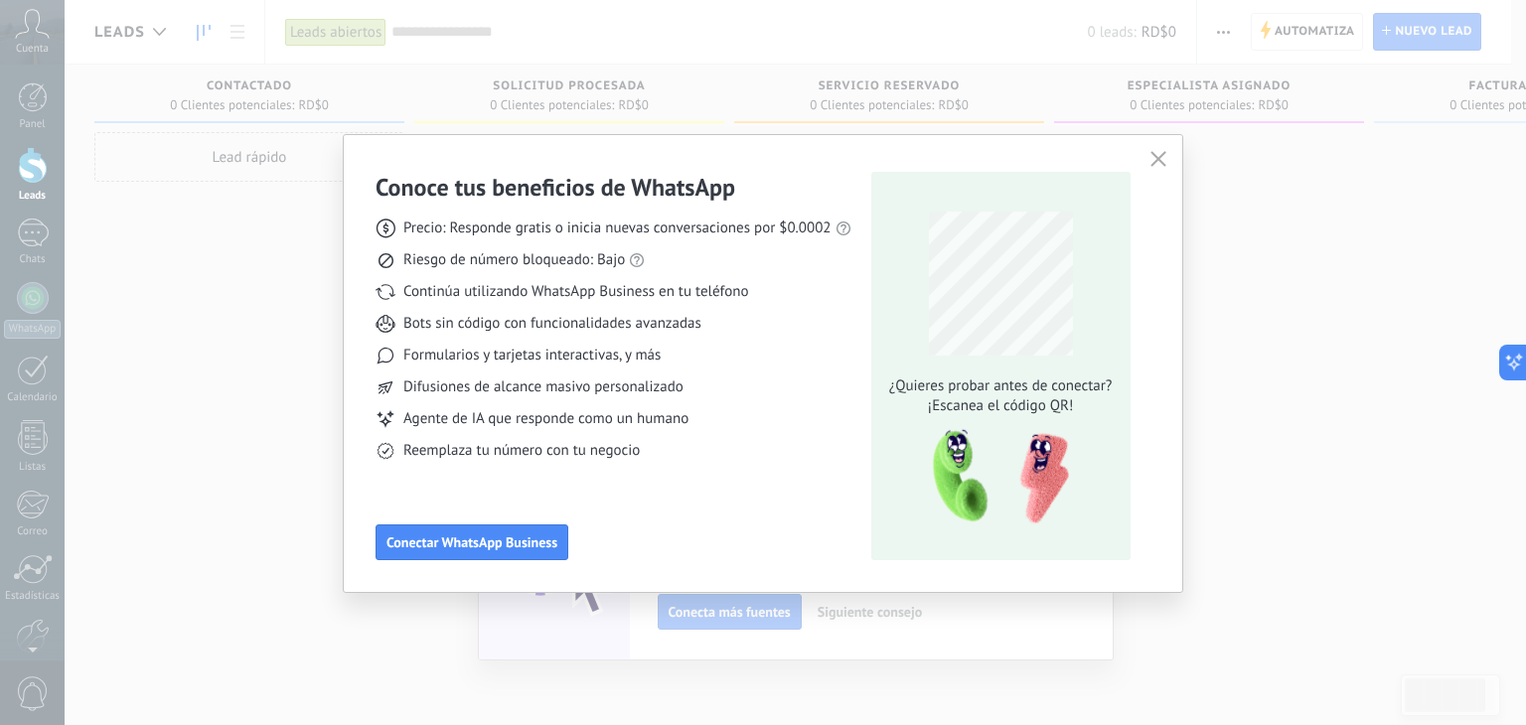
scroll to position [0, 0]
click at [1141, 164] on div "Conoce tus beneficios de WhatsApp Precio: Responde gratis o inicia nuevas conve…" at bounding box center [763, 363] width 838 height 457
click at [1157, 161] on icon "button" at bounding box center [1158, 159] width 16 height 16
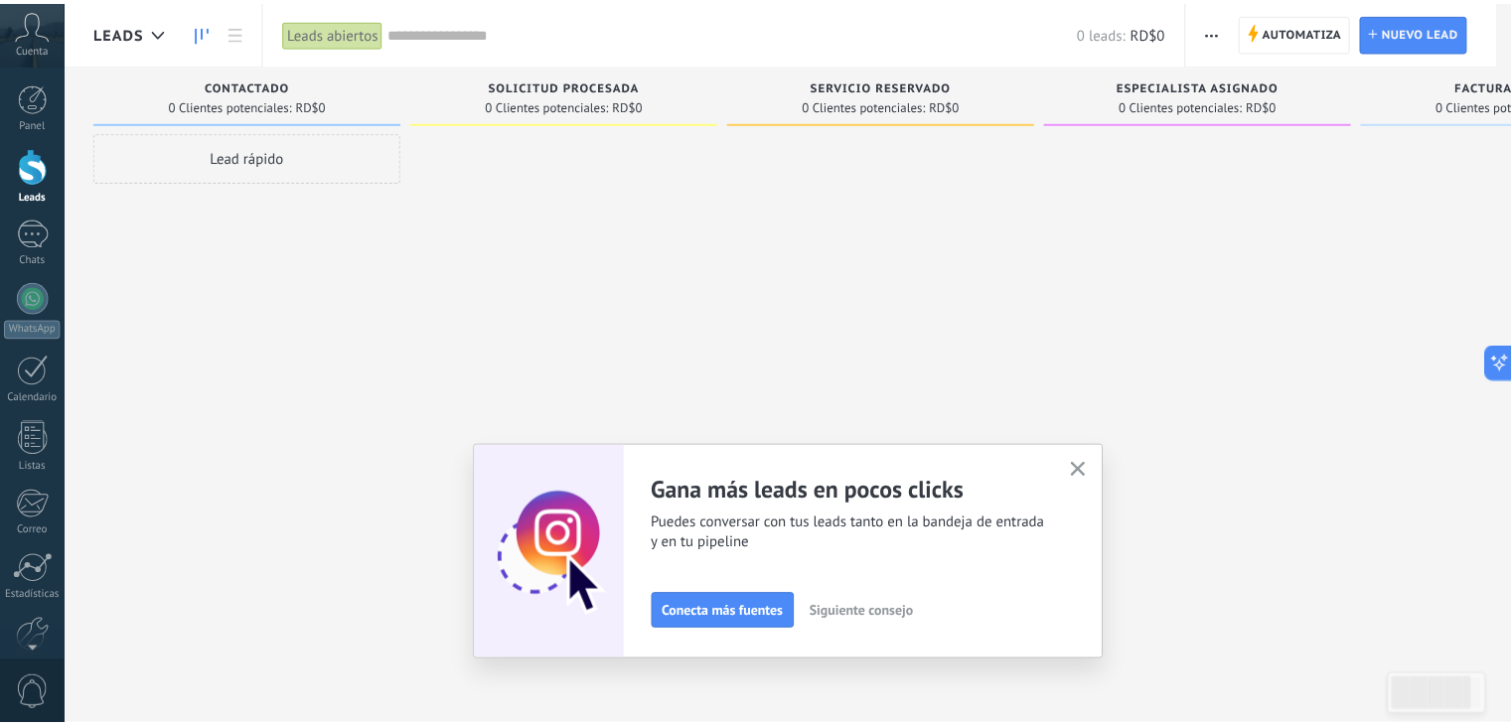
scroll to position [100, 0]
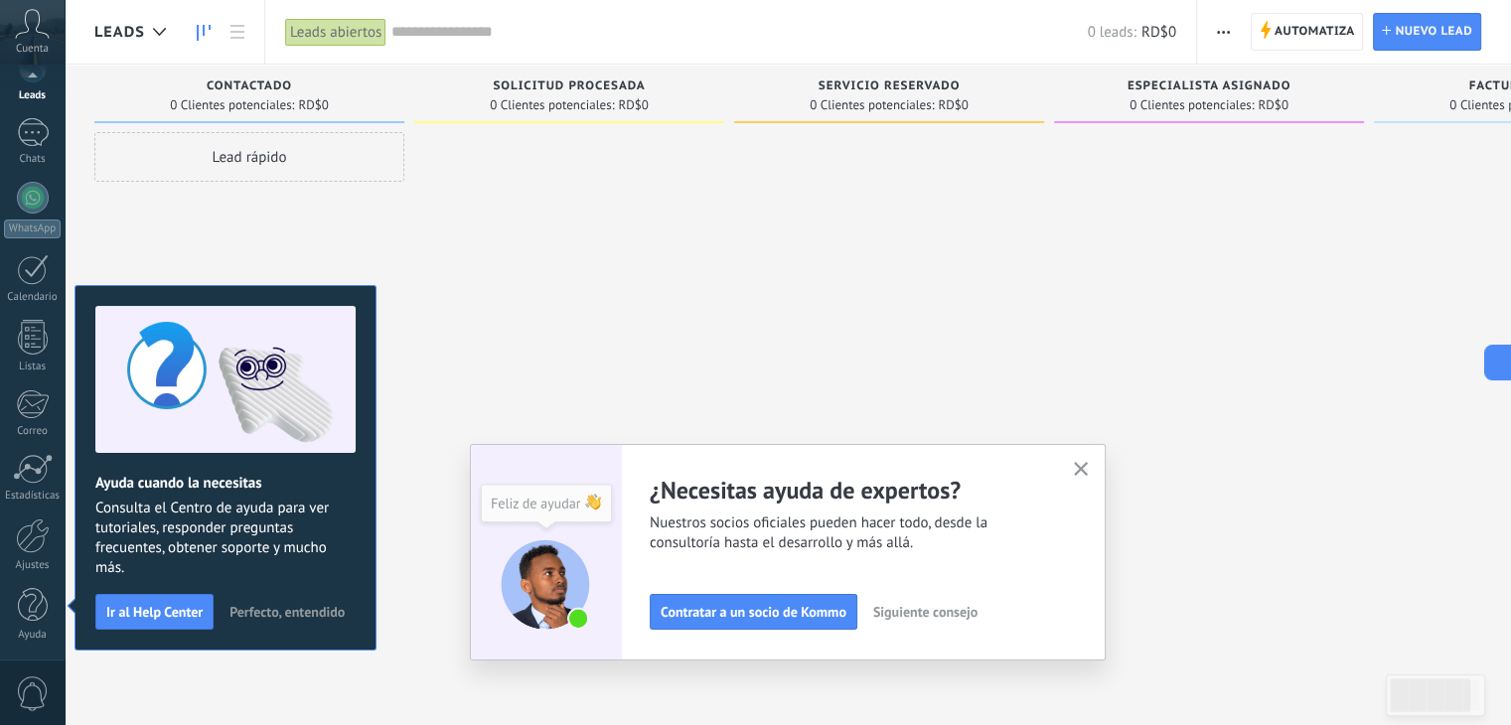
click at [1084, 466] on icon "button" at bounding box center [1081, 469] width 15 height 15
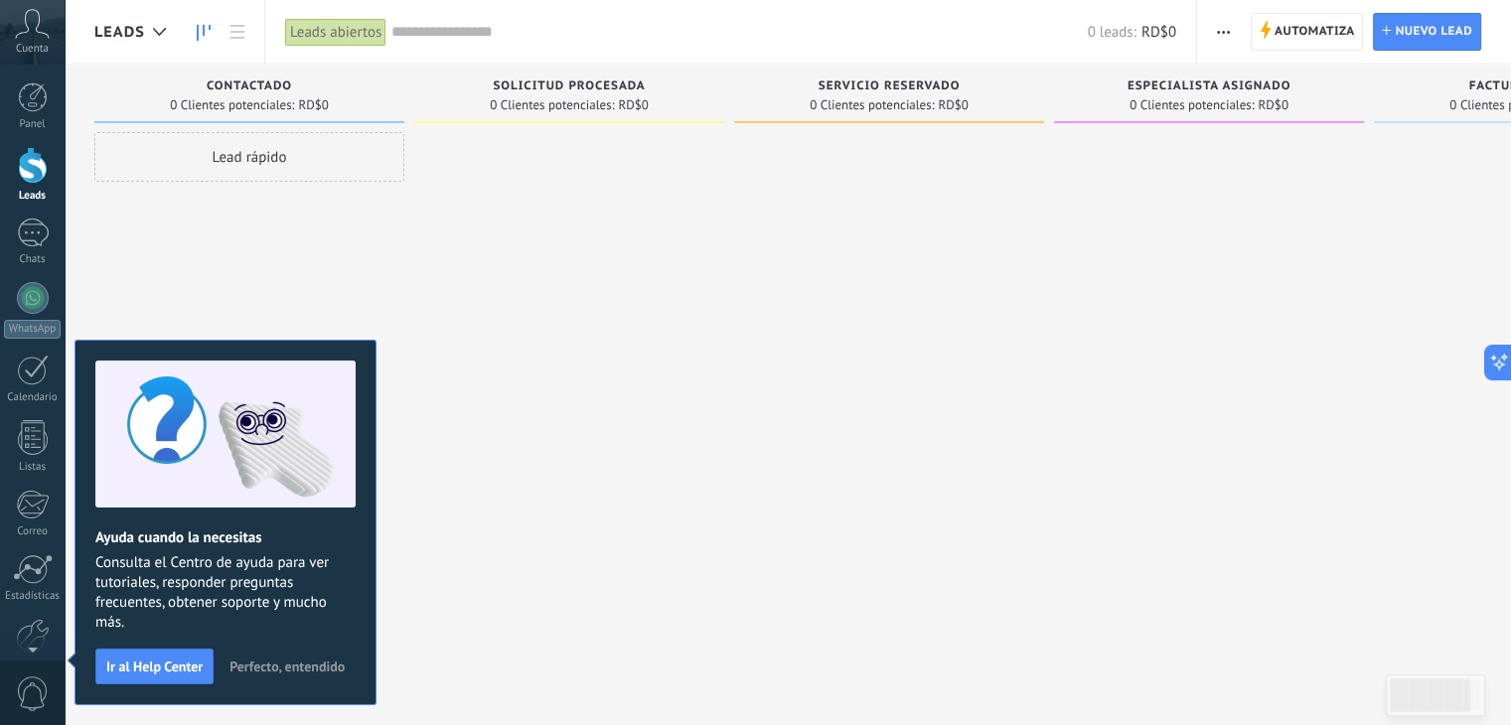
scroll to position [0, 8]
click at [400, 341] on div "Contactado 0 Clientes potenciales: RD$0 Lead rápido" at bounding box center [246, 331] width 320 height 533
click at [40, 100] on div at bounding box center [33, 97] width 30 height 30
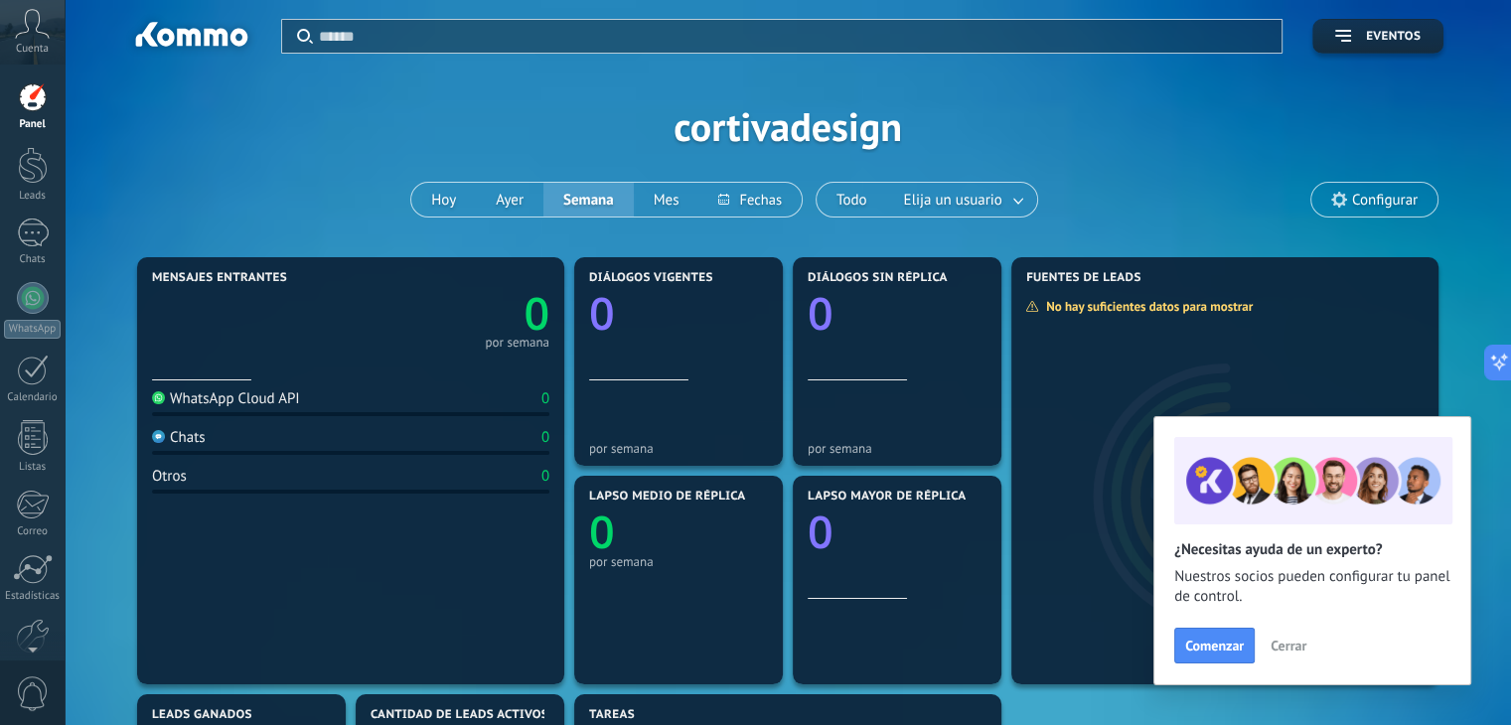
click at [1281, 648] on span "Cerrar" at bounding box center [1288, 646] width 36 height 14
